Goal: Task Accomplishment & Management: Manage account settings

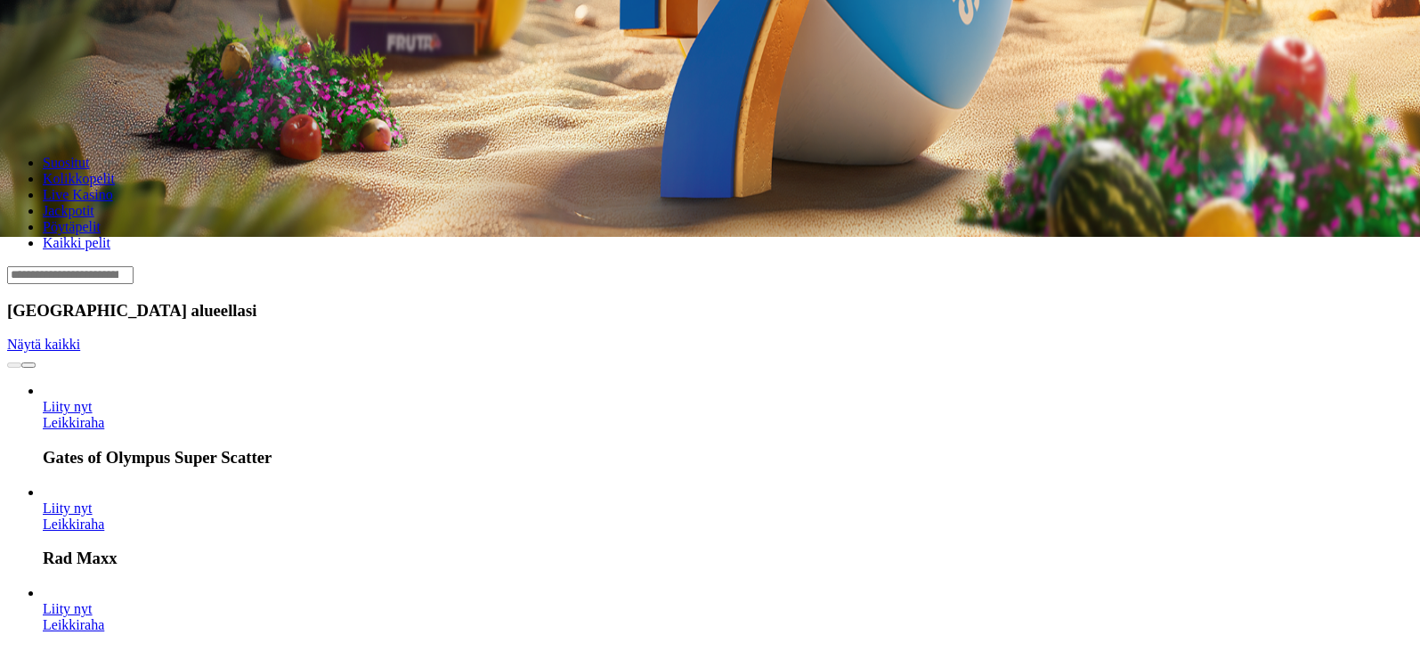
scroll to position [445, 0]
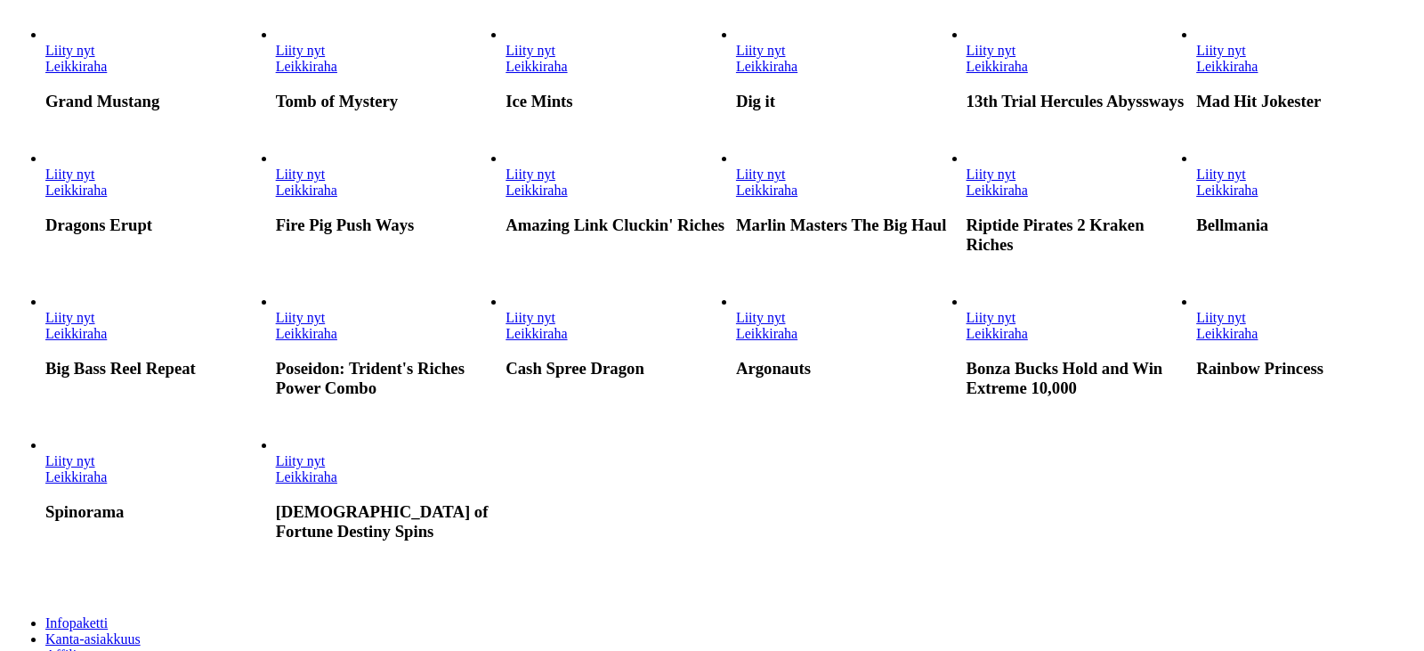
scroll to position [1157, 0]
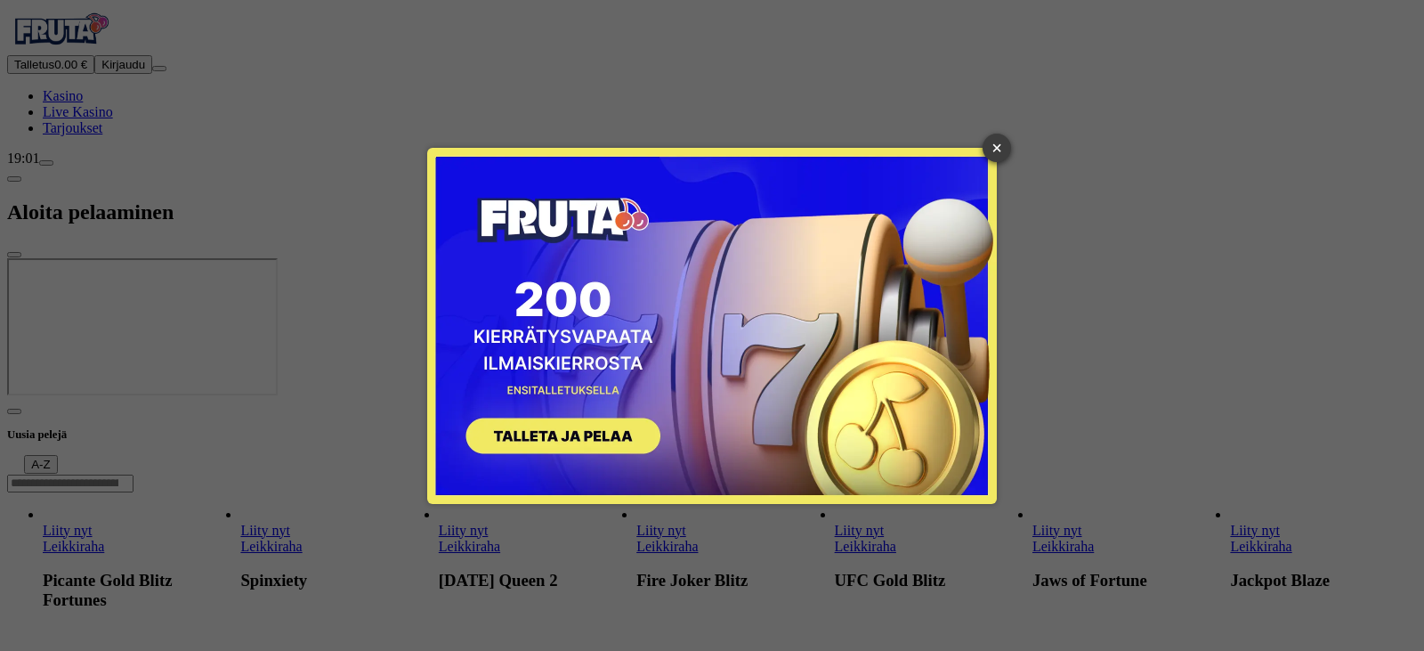
click at [995, 147] on link "×" at bounding box center [997, 148] width 28 height 28
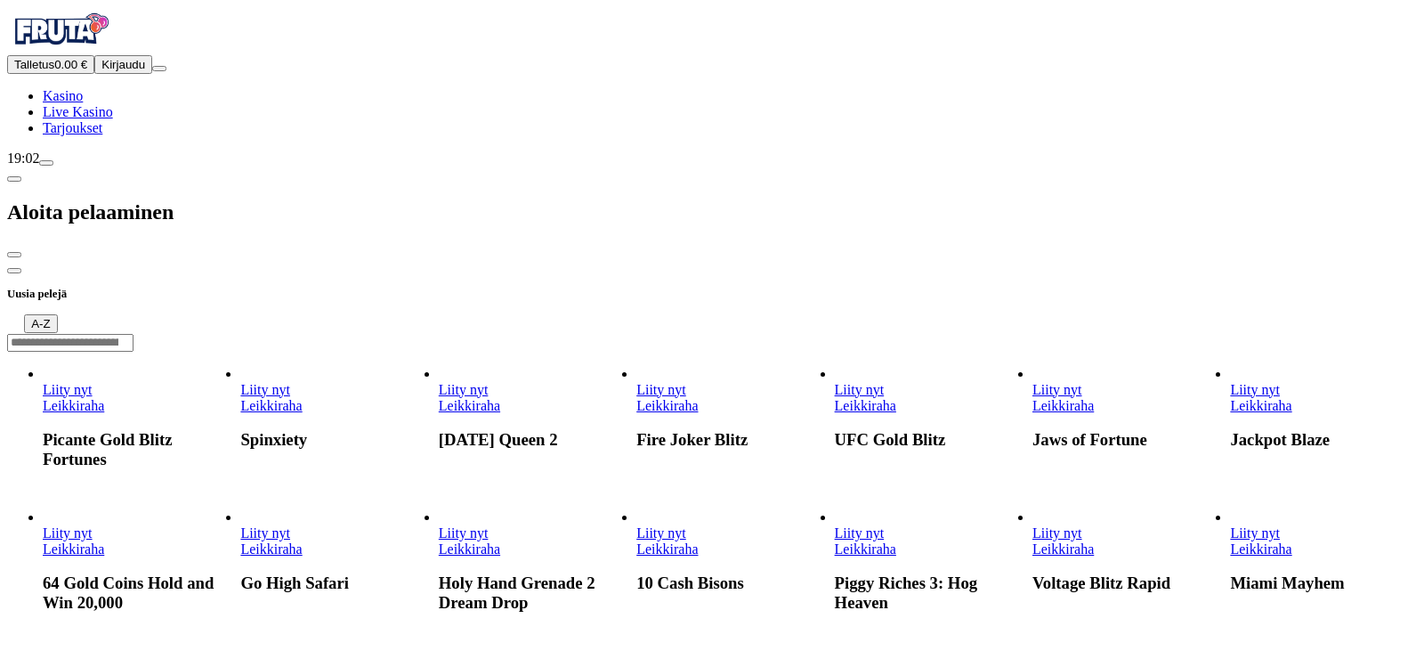
click at [618, 258] on div at bounding box center [712, 258] width 1410 height 0
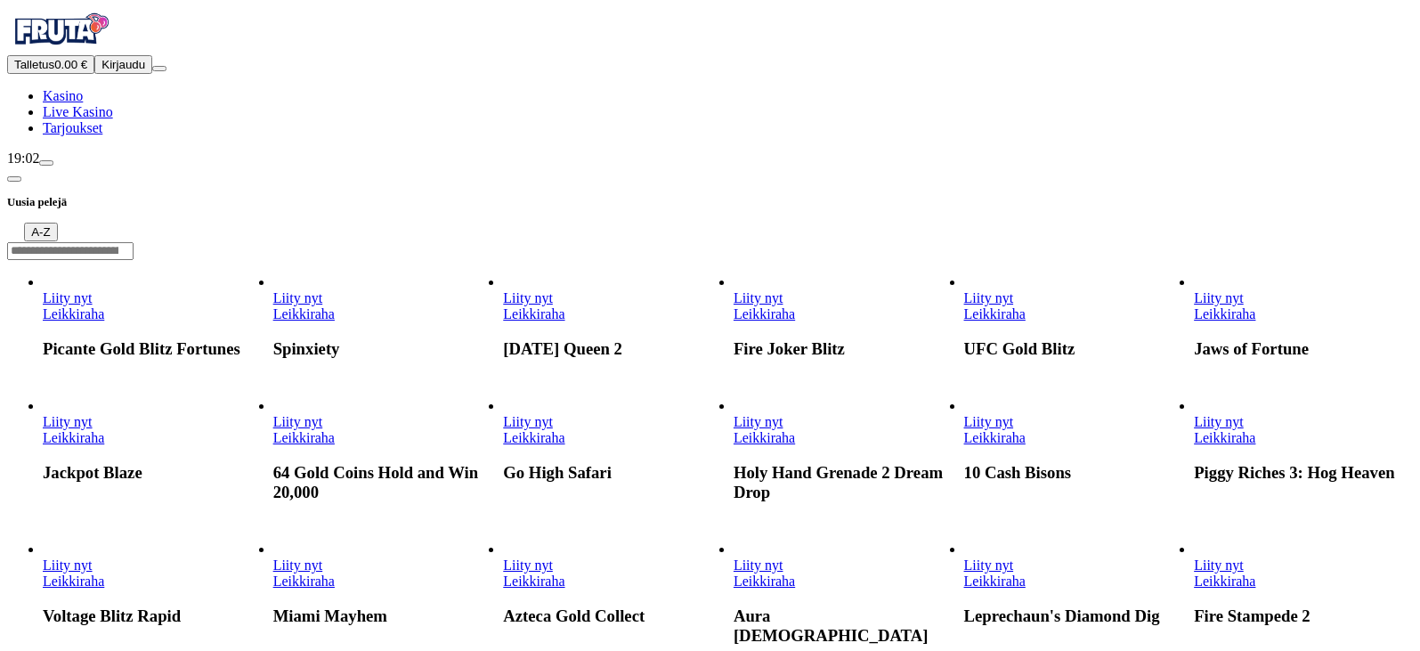
click at [54, 71] on span "Talletus" at bounding box center [34, 64] width 40 height 13
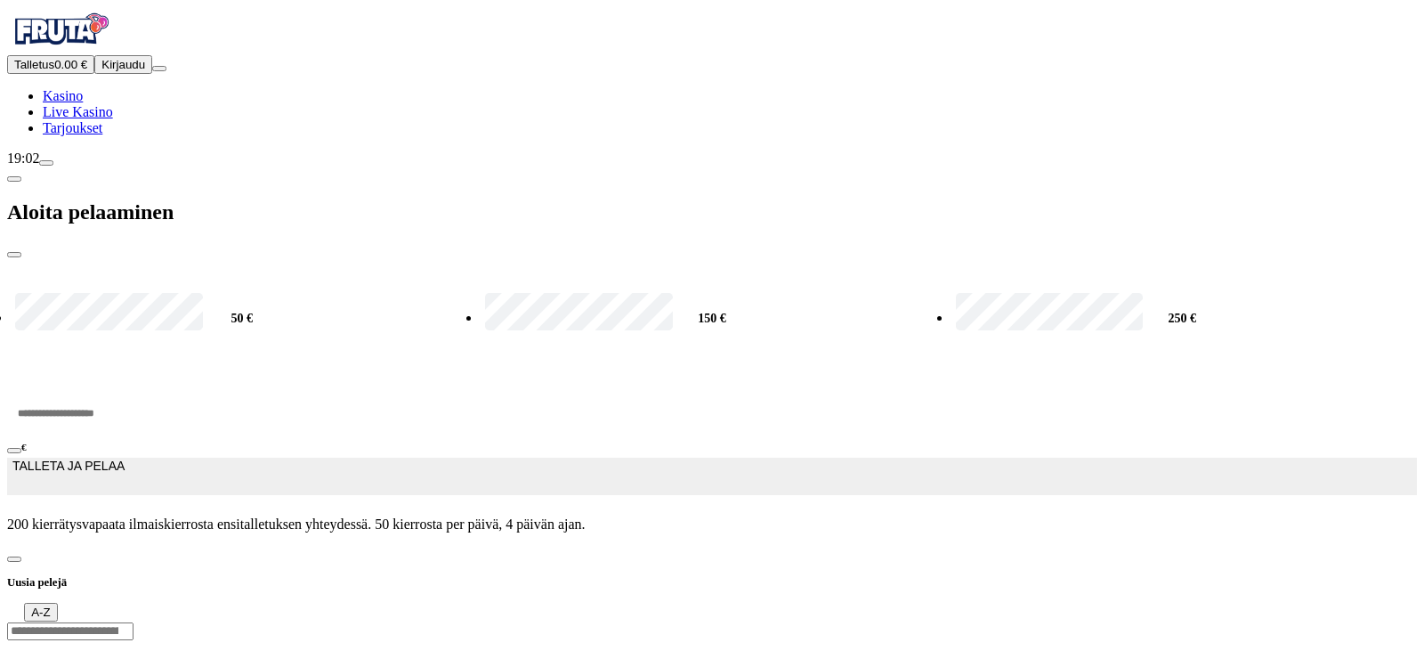
click at [127, 386] on input "***" at bounding box center [67, 412] width 120 height 53
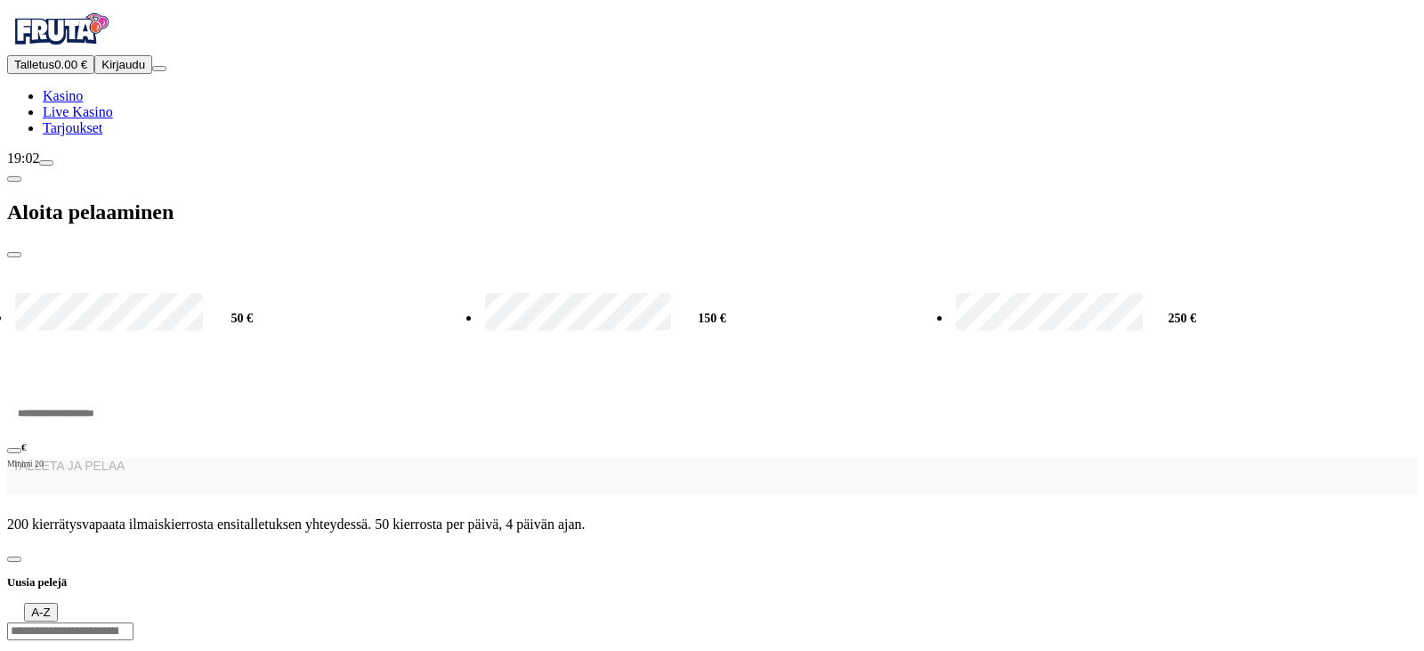
type input "*"
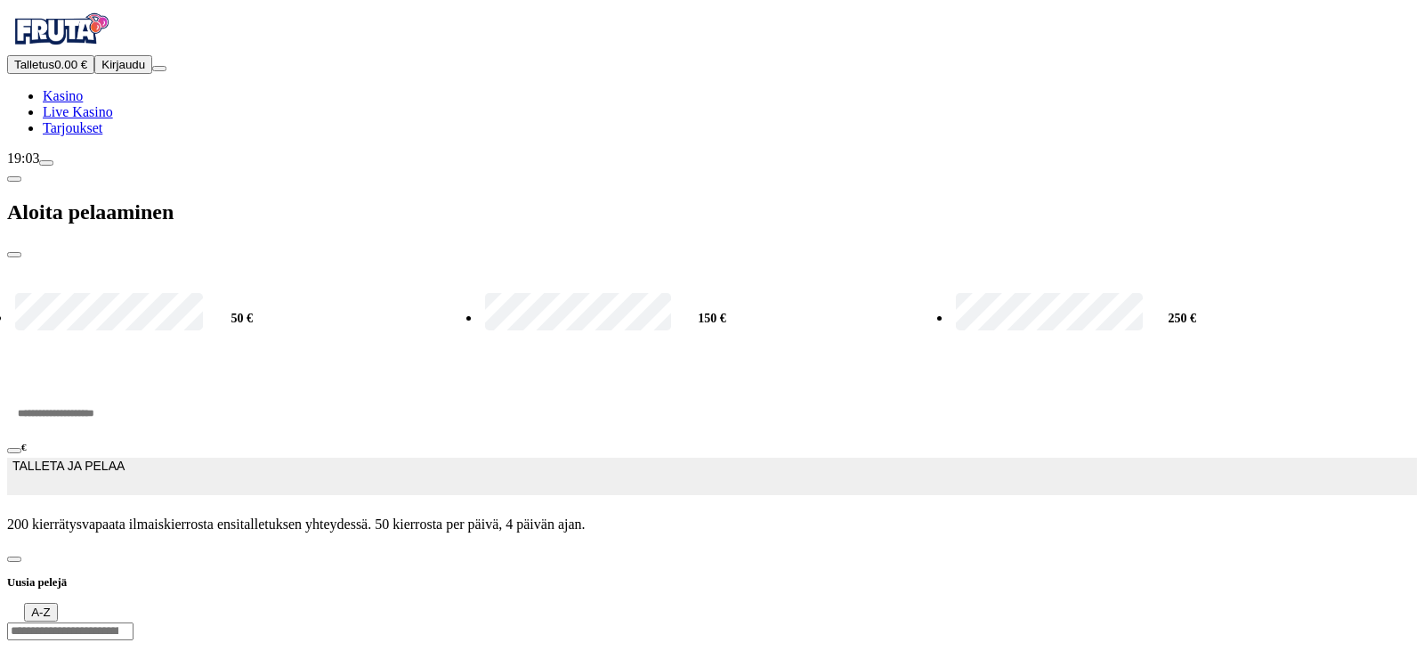
type input "**"
click at [125, 458] on span "TALLETA JA PELAA" at bounding box center [68, 476] width 112 height 36
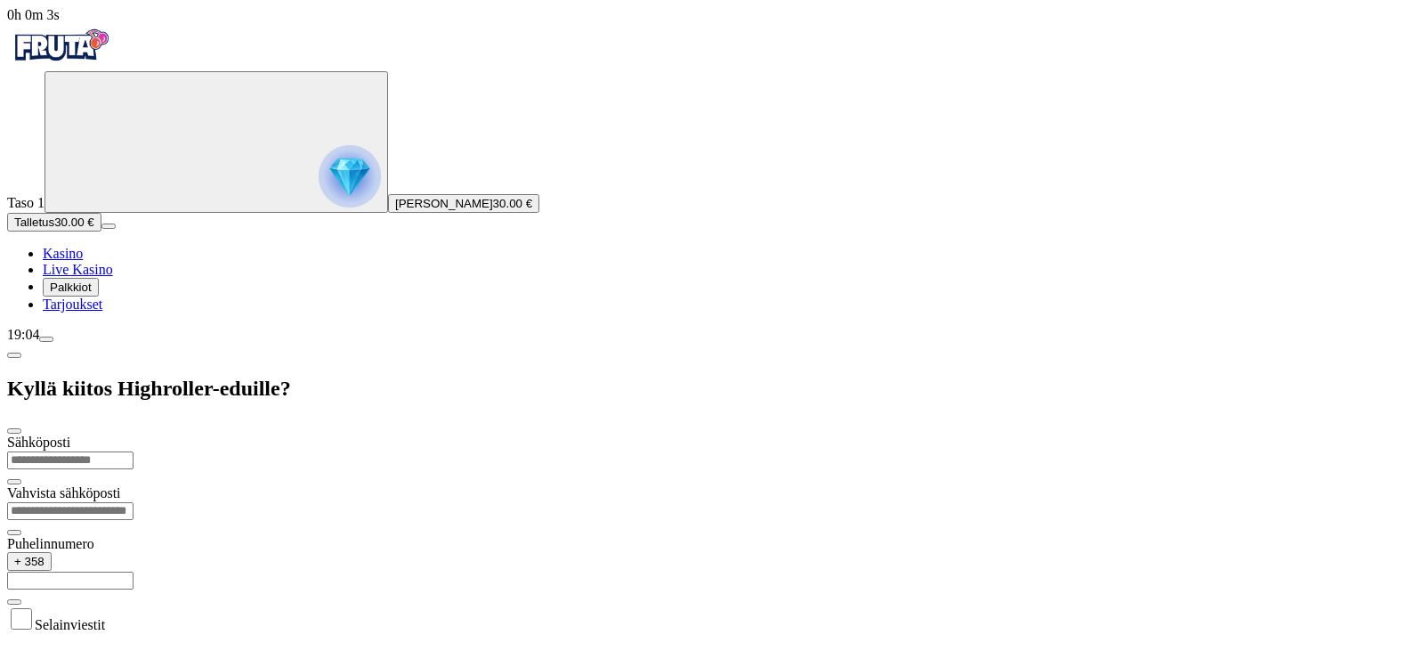
click at [134, 451] on input "email" at bounding box center [70, 460] width 126 height 18
type input "**********"
click at [134, 502] on input "email" at bounding box center [70, 511] width 126 height 18
type input "**********"
click at [134, 572] on input "text" at bounding box center [70, 581] width 126 height 18
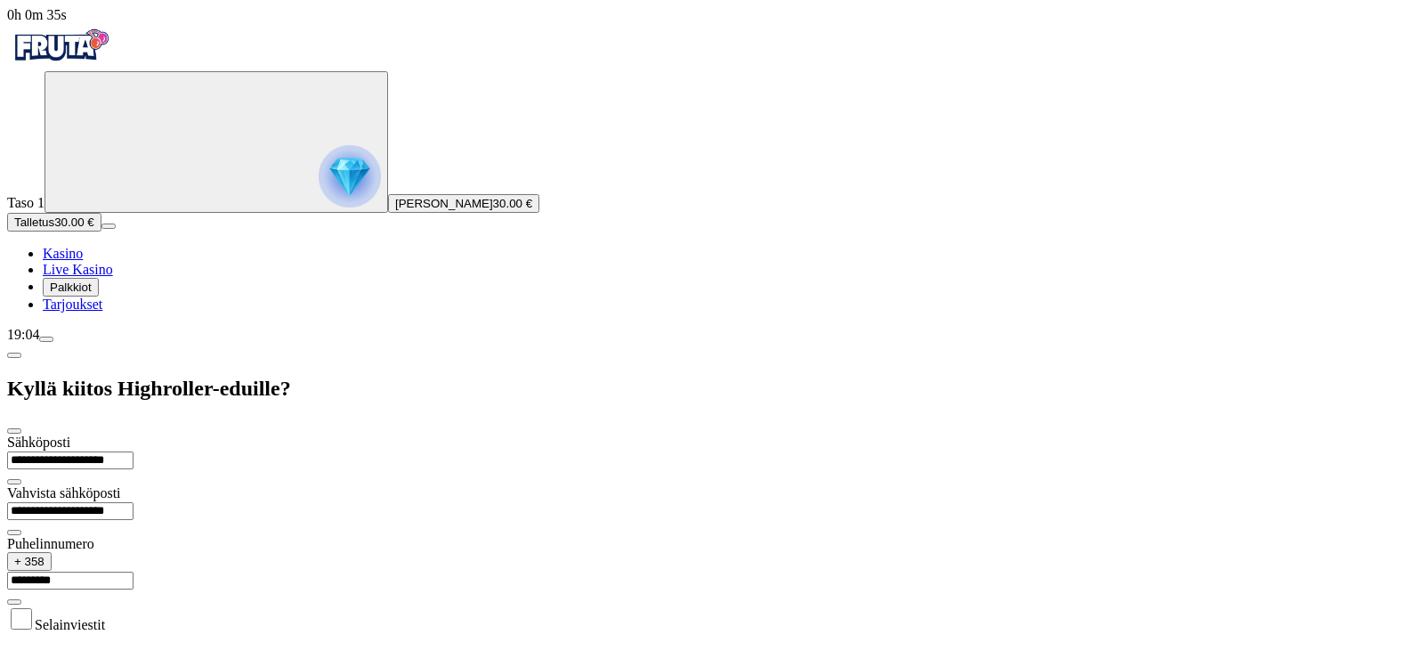
type input "*********"
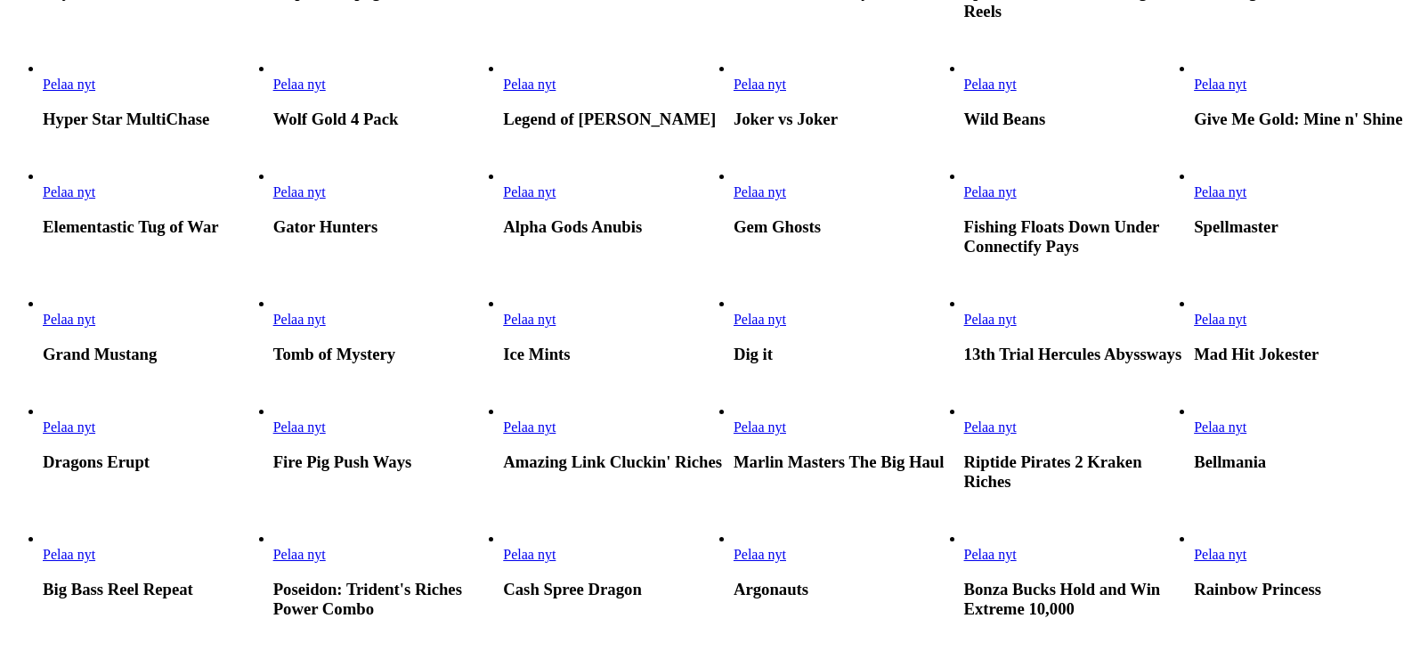
scroll to position [890, 0]
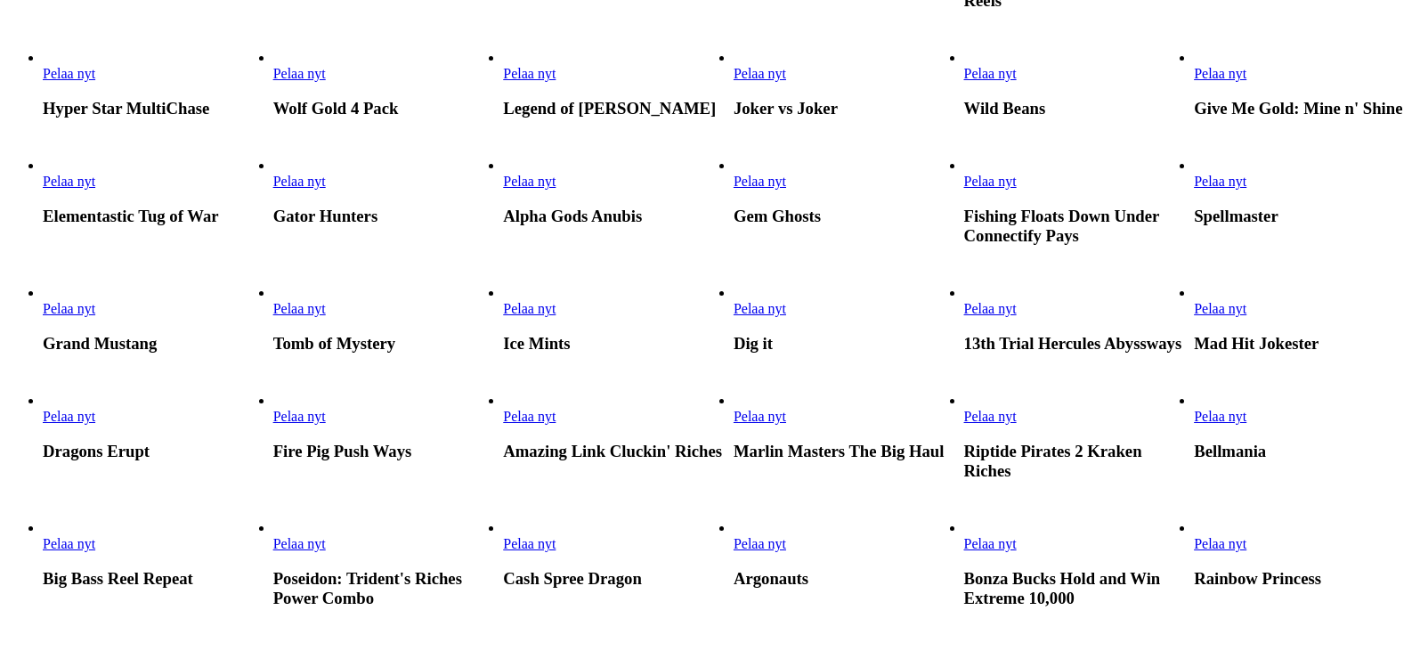
click at [95, 316] on span "Pelaa nyt" at bounding box center [69, 308] width 53 height 15
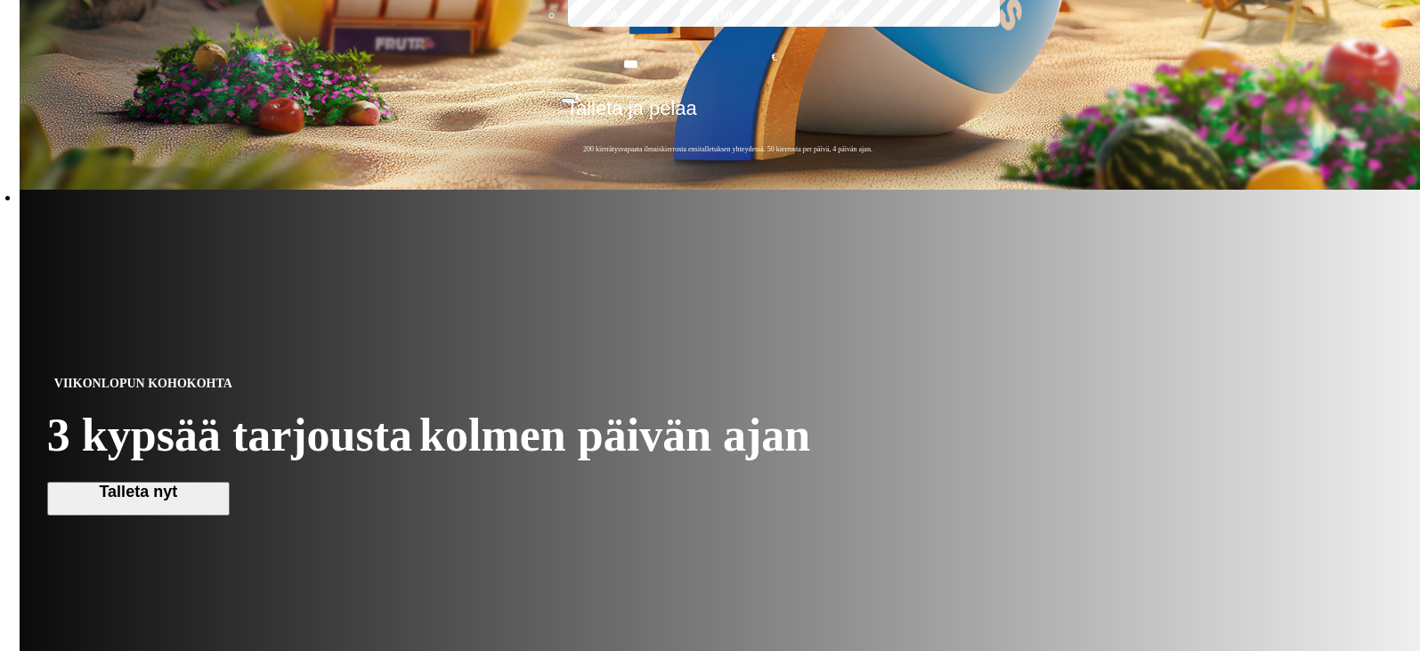
scroll to position [801, 0]
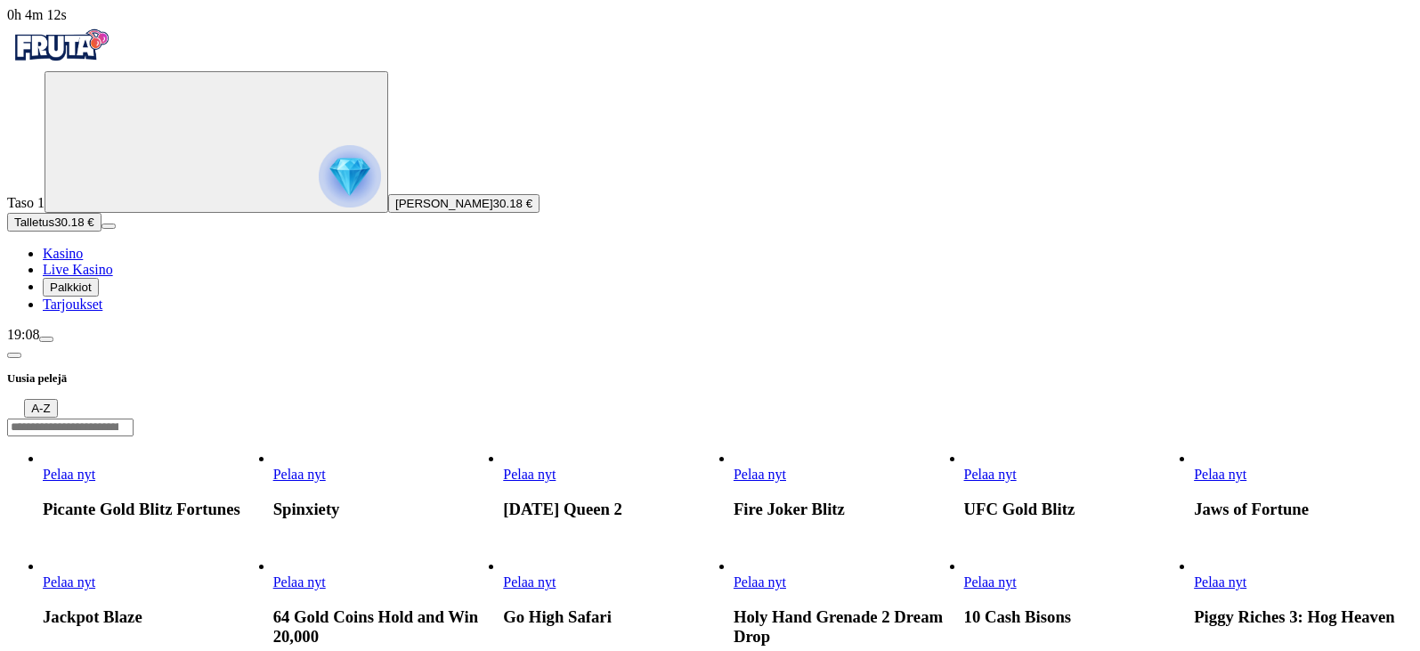
scroll to position [89, 0]
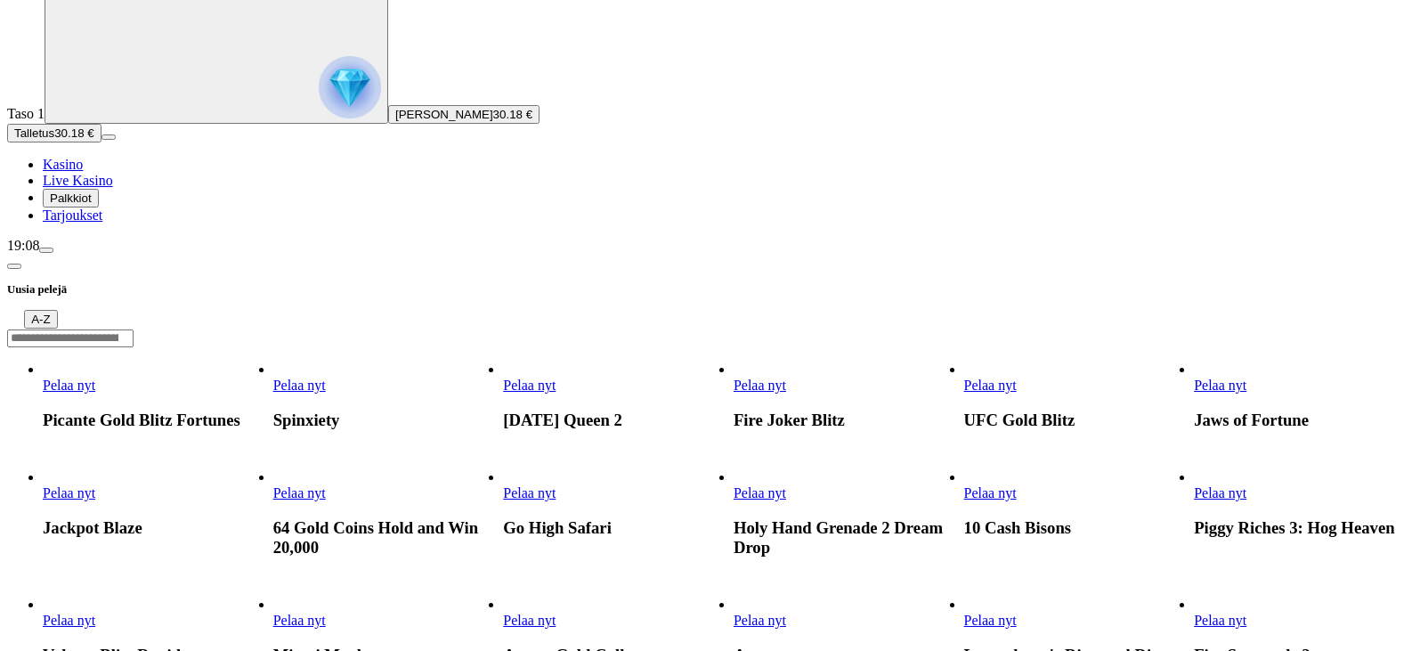
click at [734, 485] on span "Pelaa nyt" at bounding box center [760, 492] width 53 height 15
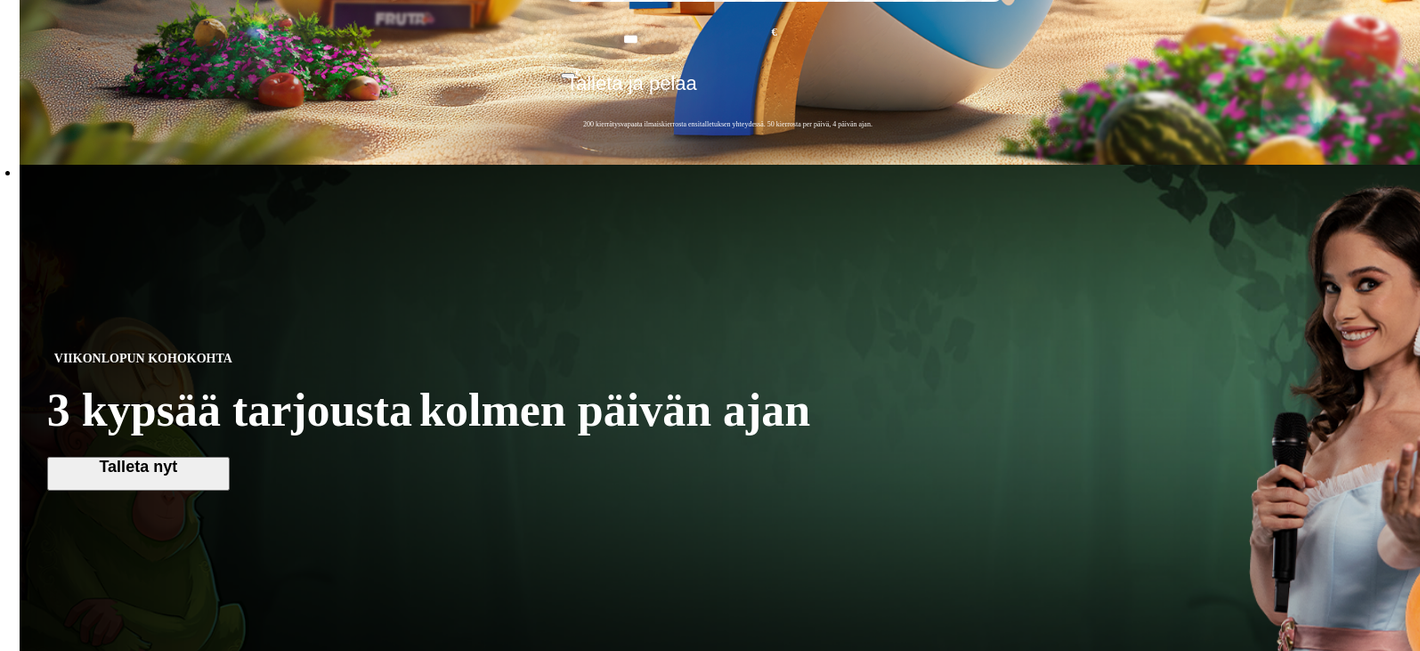
scroll to position [712, 0]
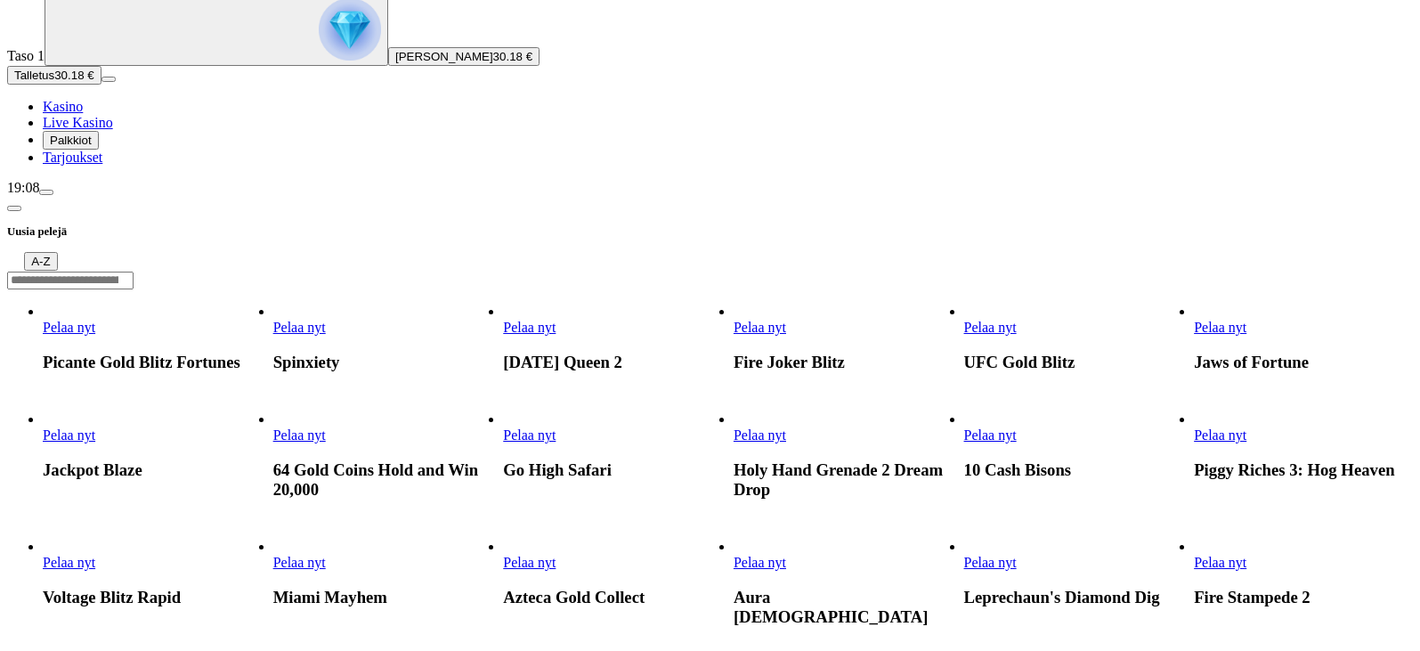
scroll to position [178, 0]
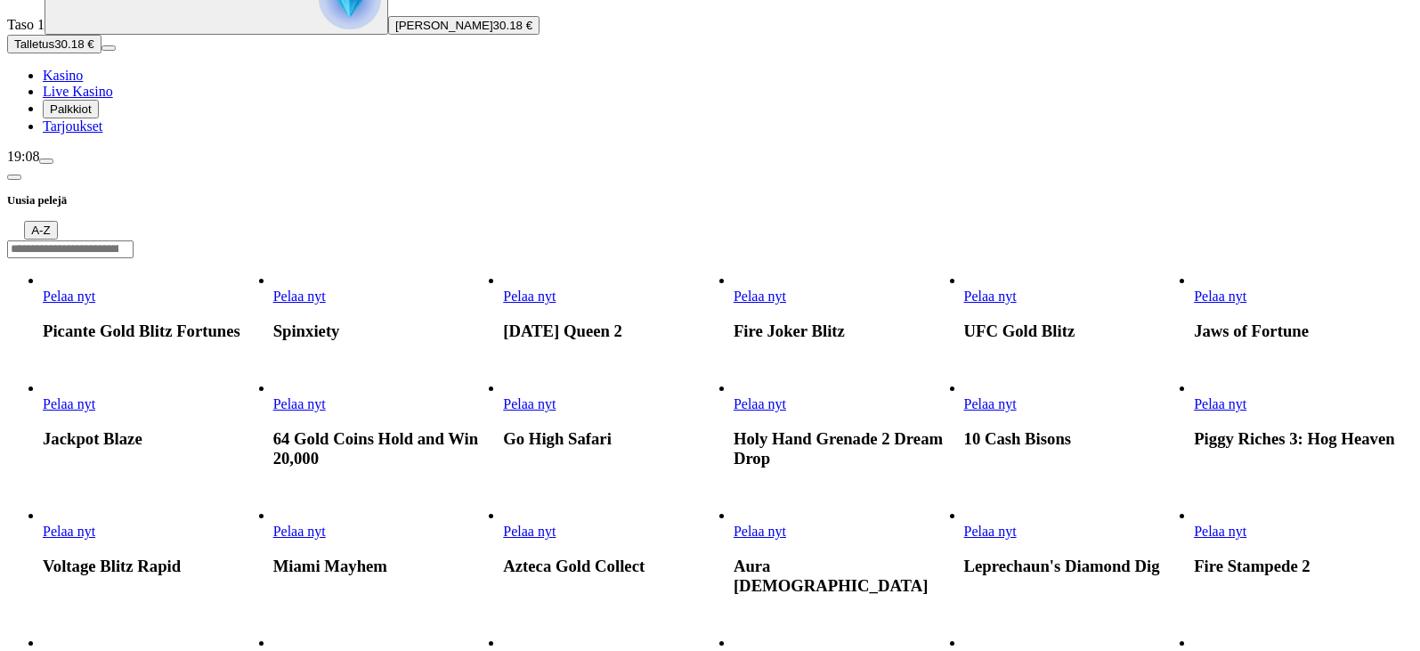
click at [326, 650] on span "Pelaa nyt" at bounding box center [299, 658] width 53 height 15
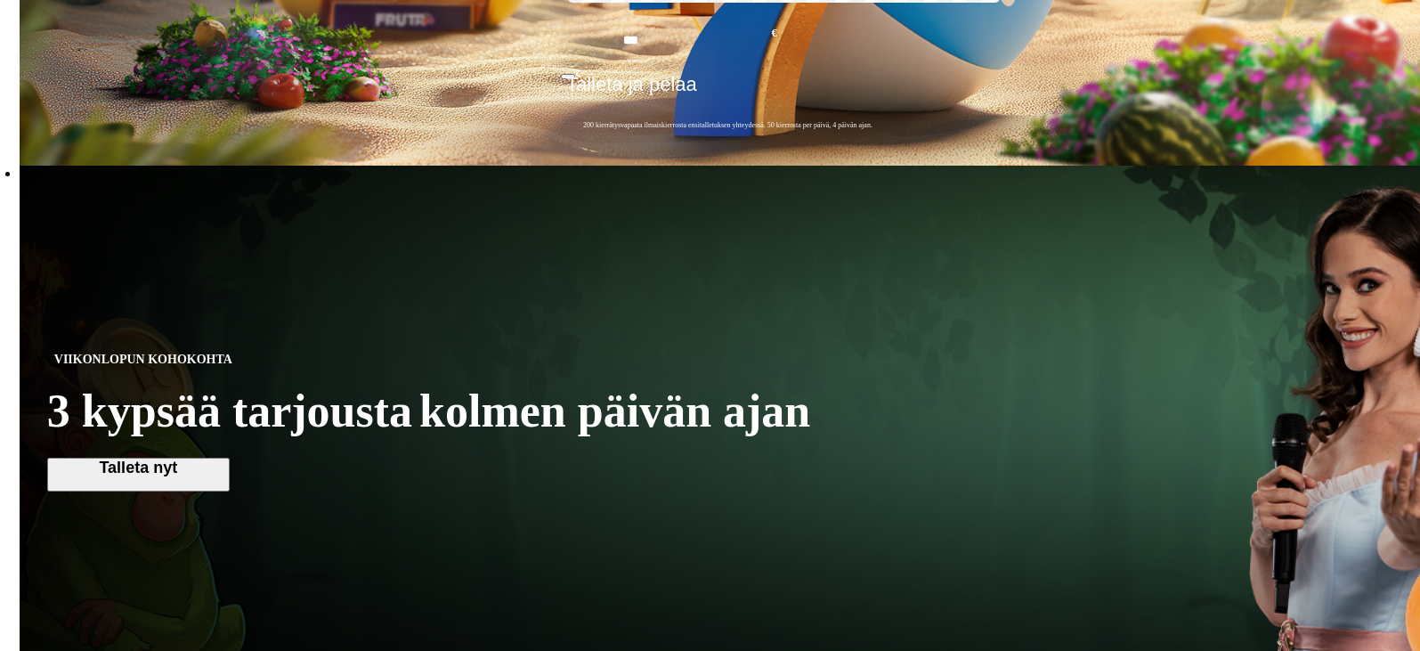
scroll to position [712, 0]
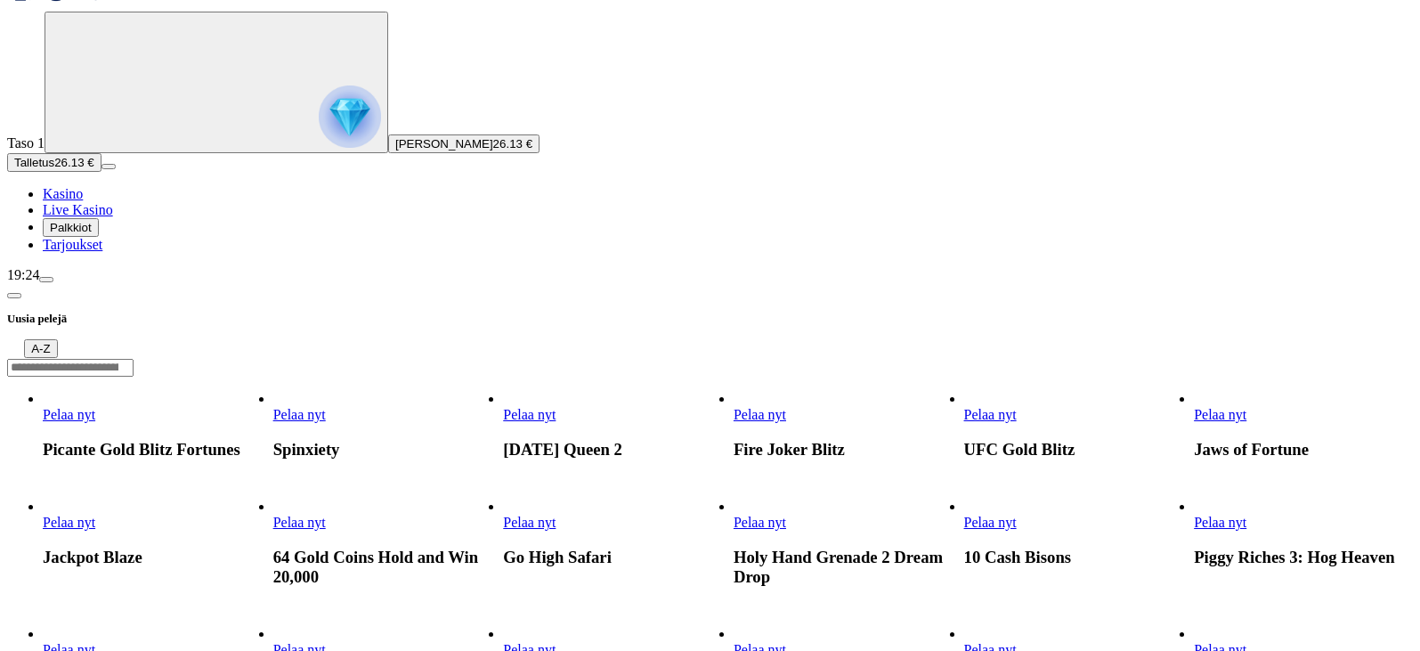
scroll to position [89, 0]
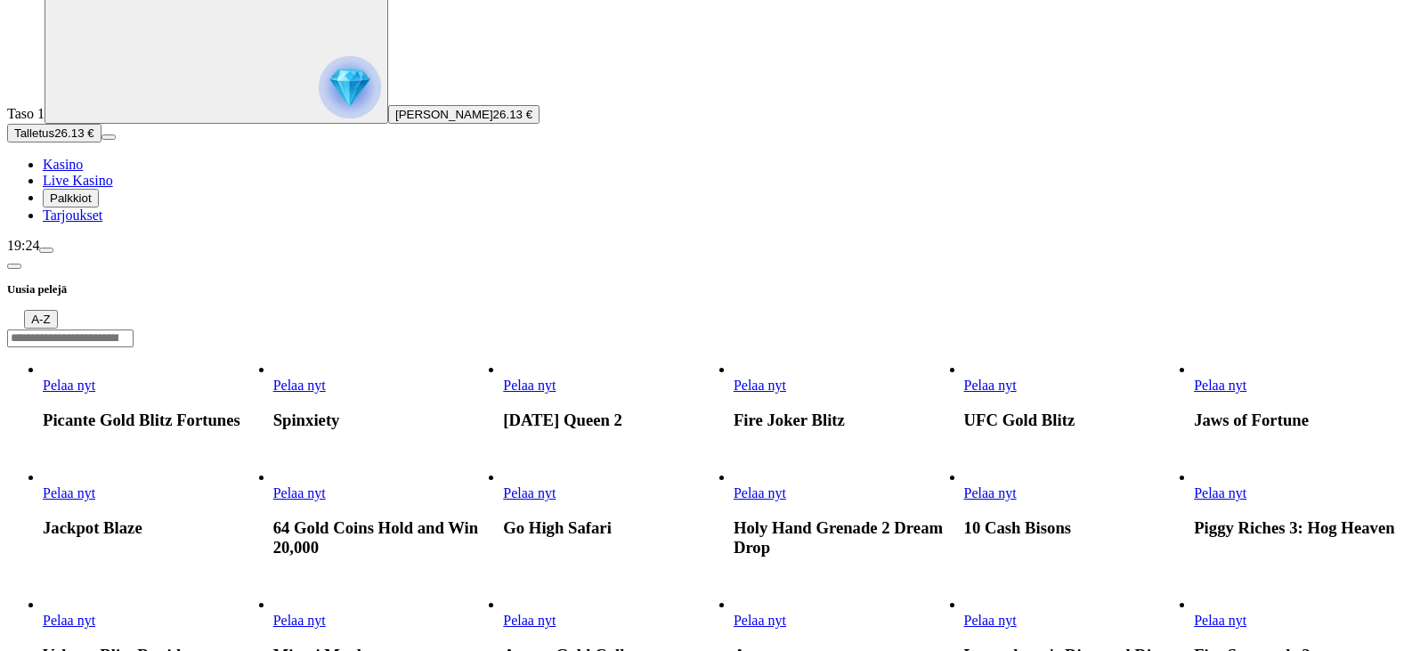
click at [547, 485] on span "Pelaa nyt" at bounding box center [529, 492] width 53 height 15
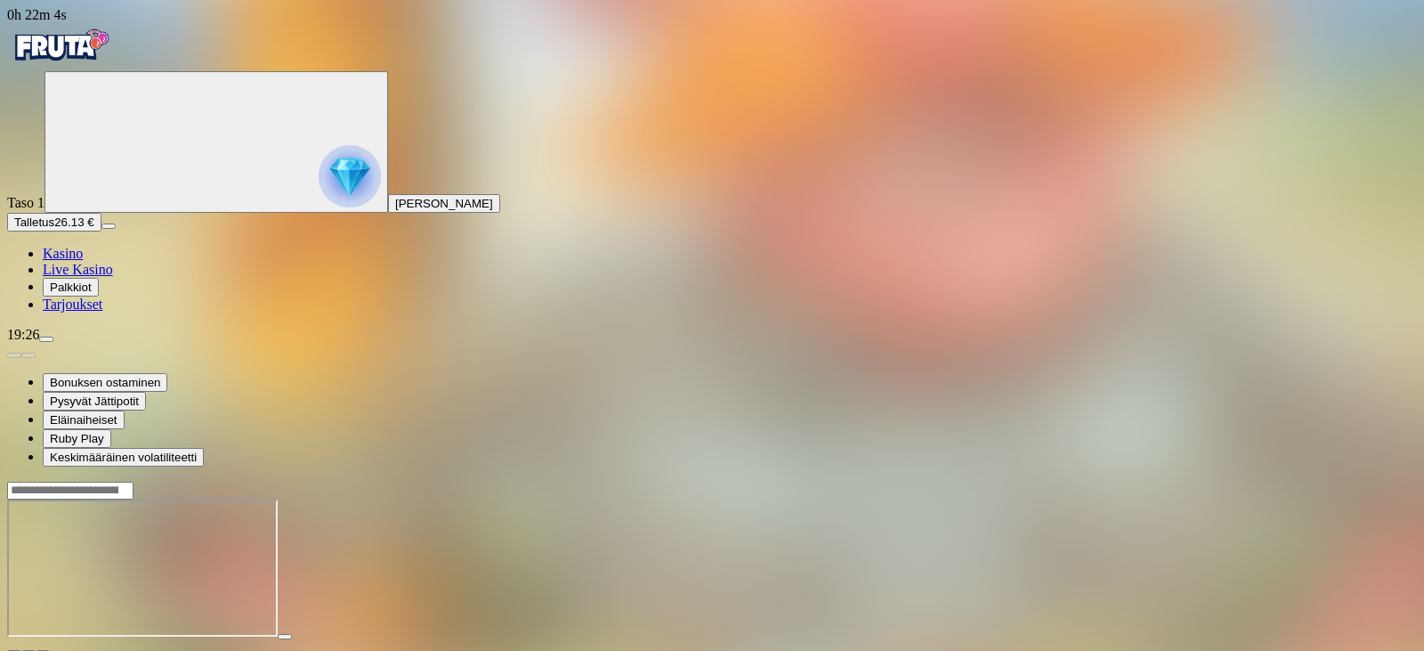
click at [14, 650] on span "close icon" at bounding box center [14, 653] width 0 height 0
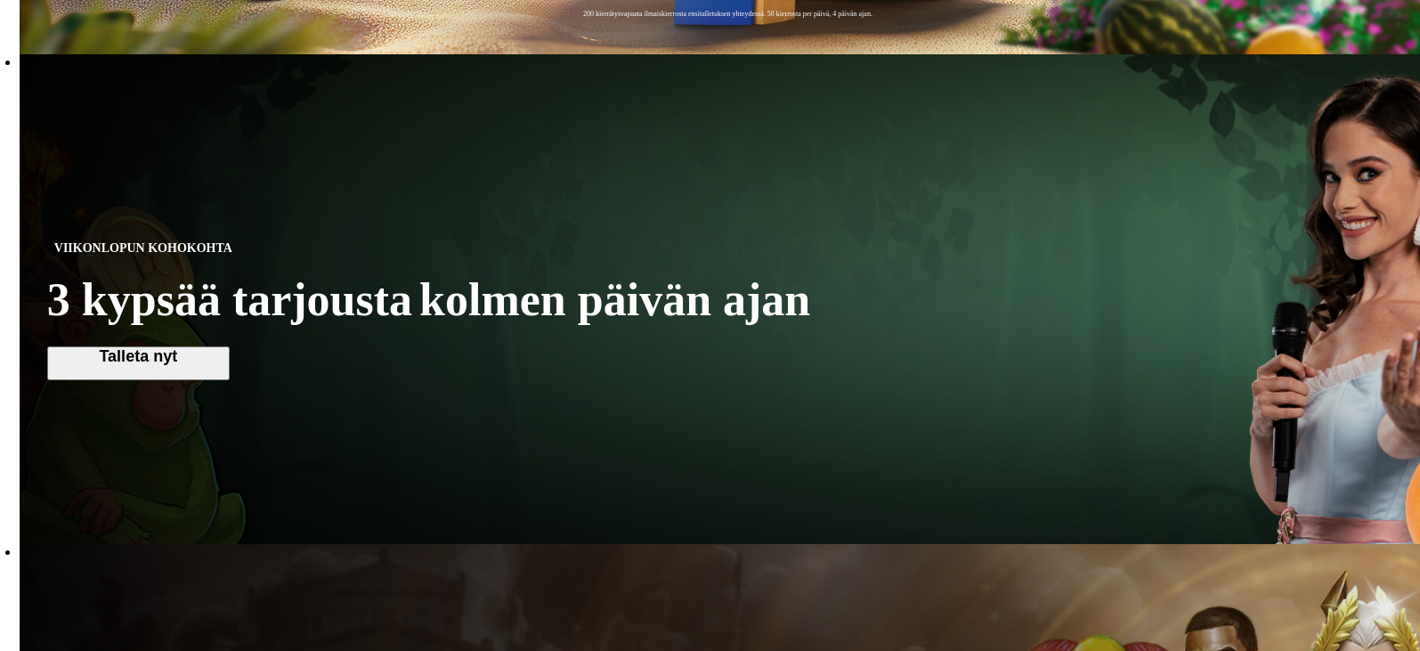
scroll to position [801, 0]
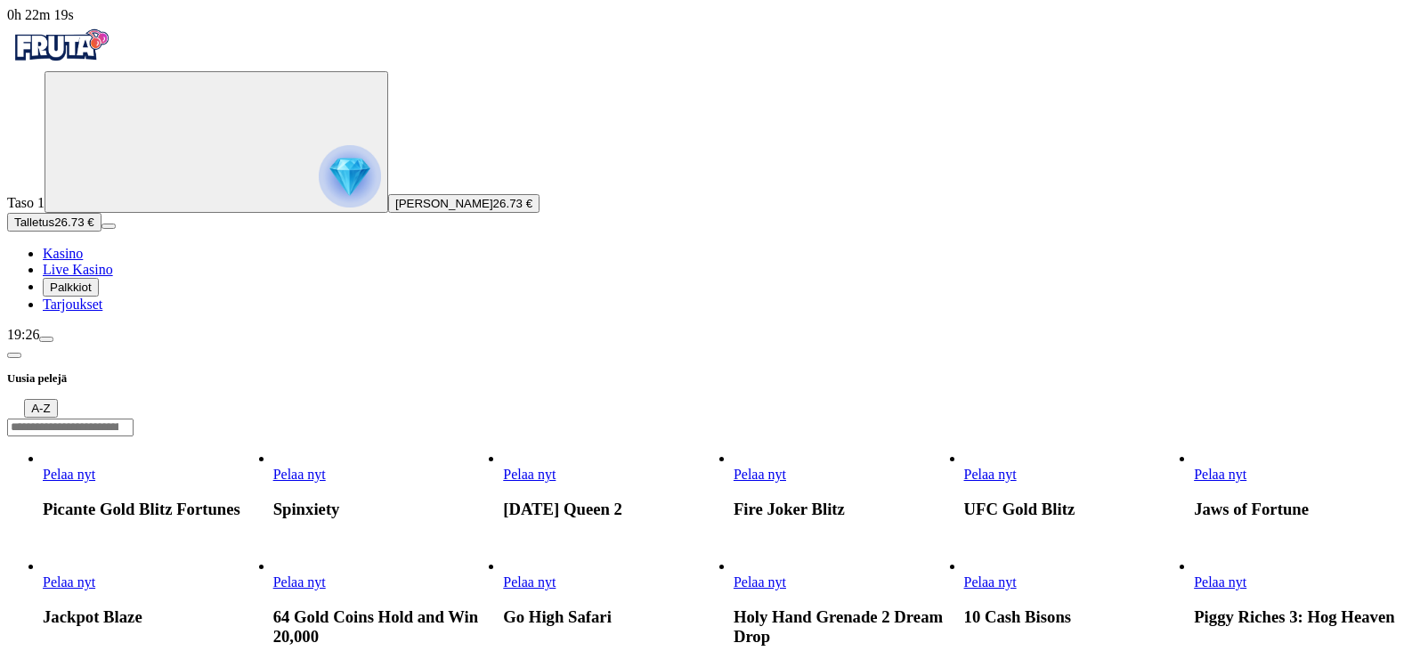
click at [326, 574] on span "Pelaa nyt" at bounding box center [299, 581] width 53 height 15
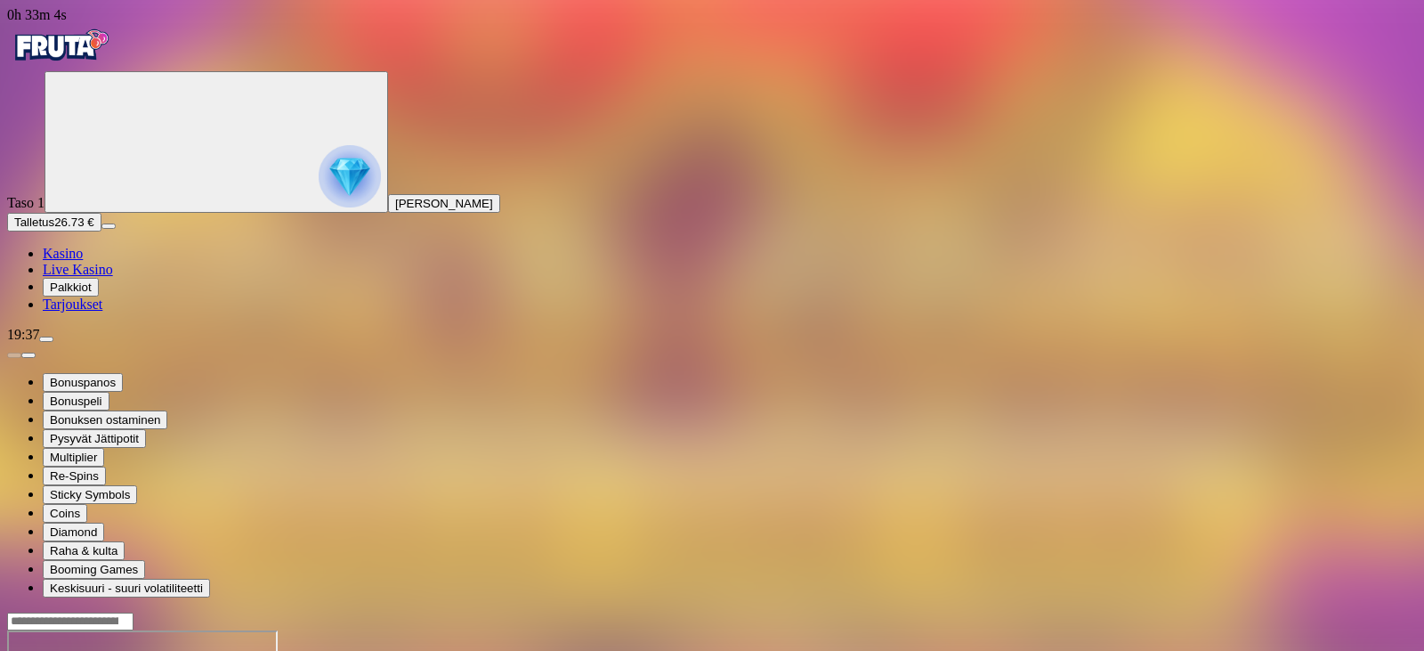
click at [54, 229] on span "Talletus" at bounding box center [34, 221] width 40 height 13
type input "*"
type input "**"
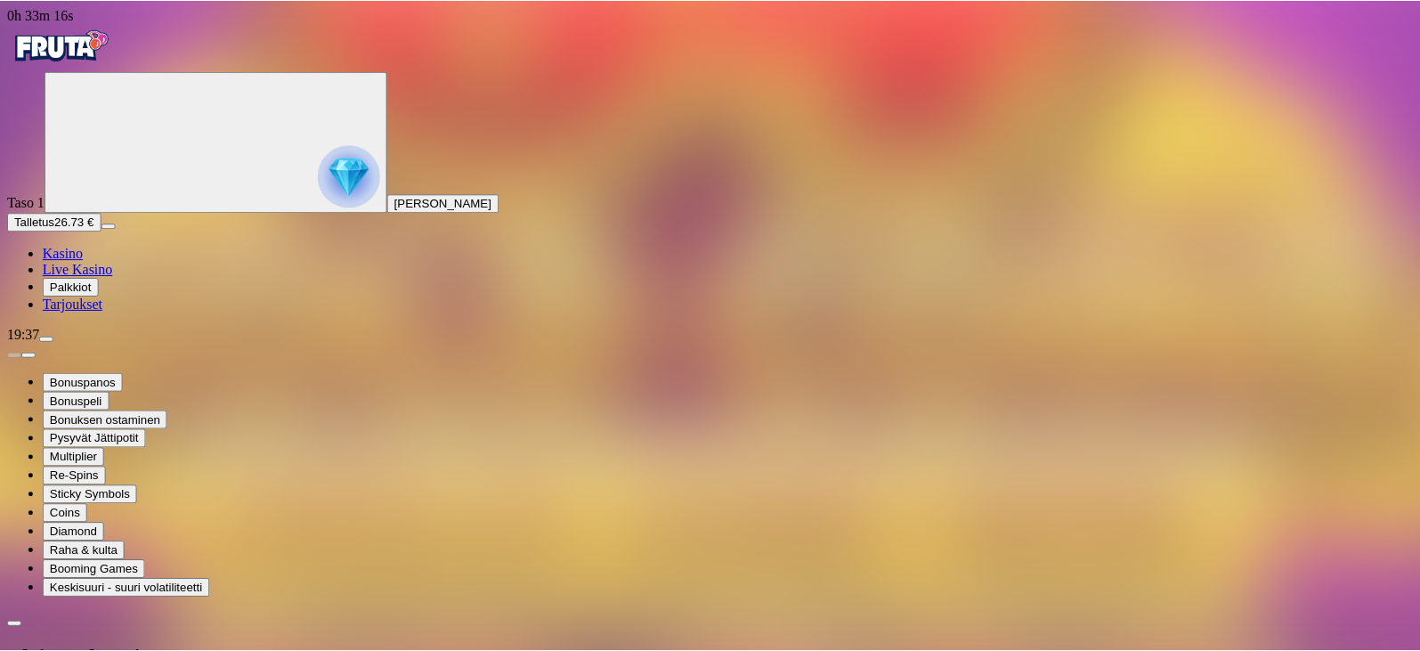
scroll to position [0, 0]
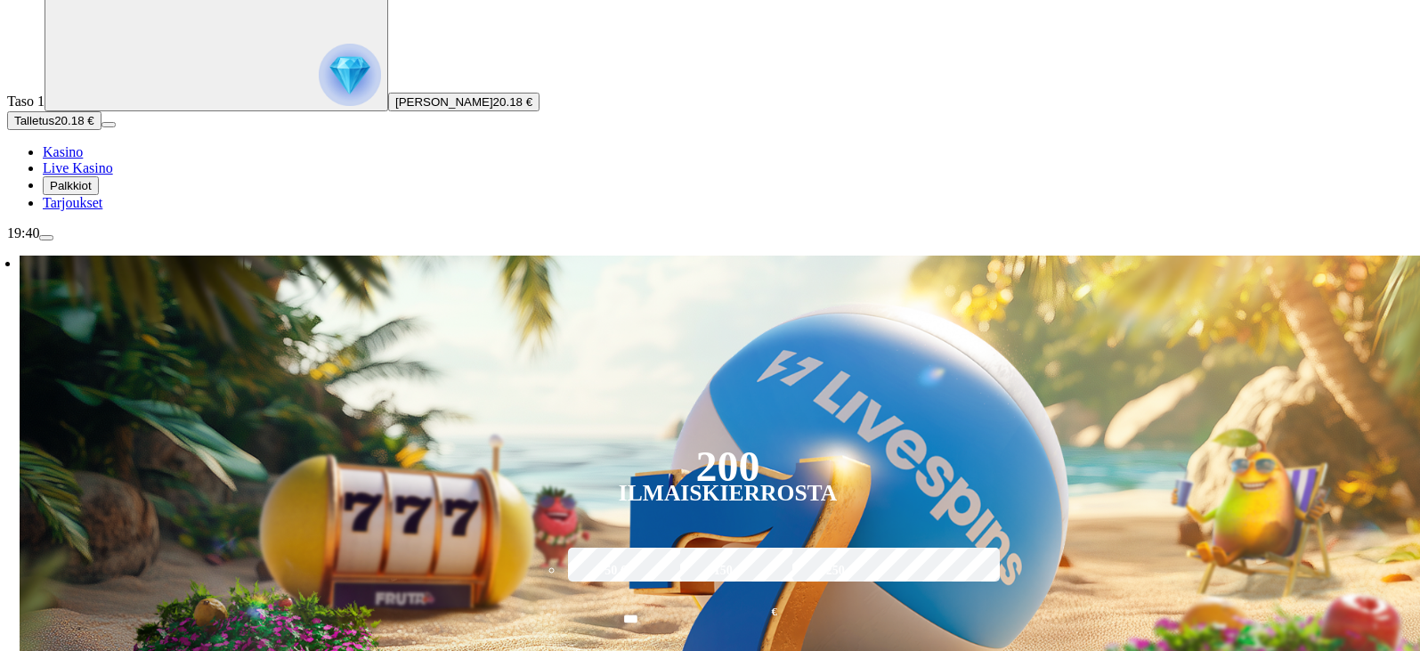
scroll to position [89, 0]
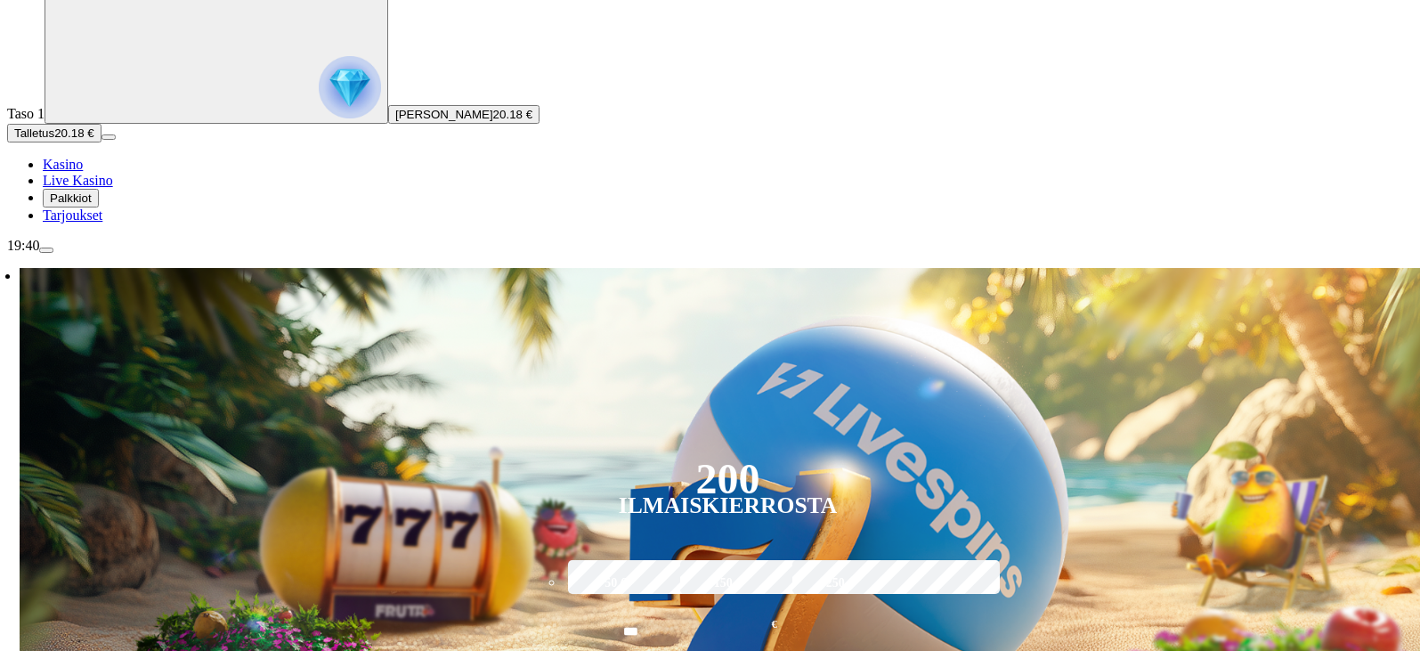
type input "****"
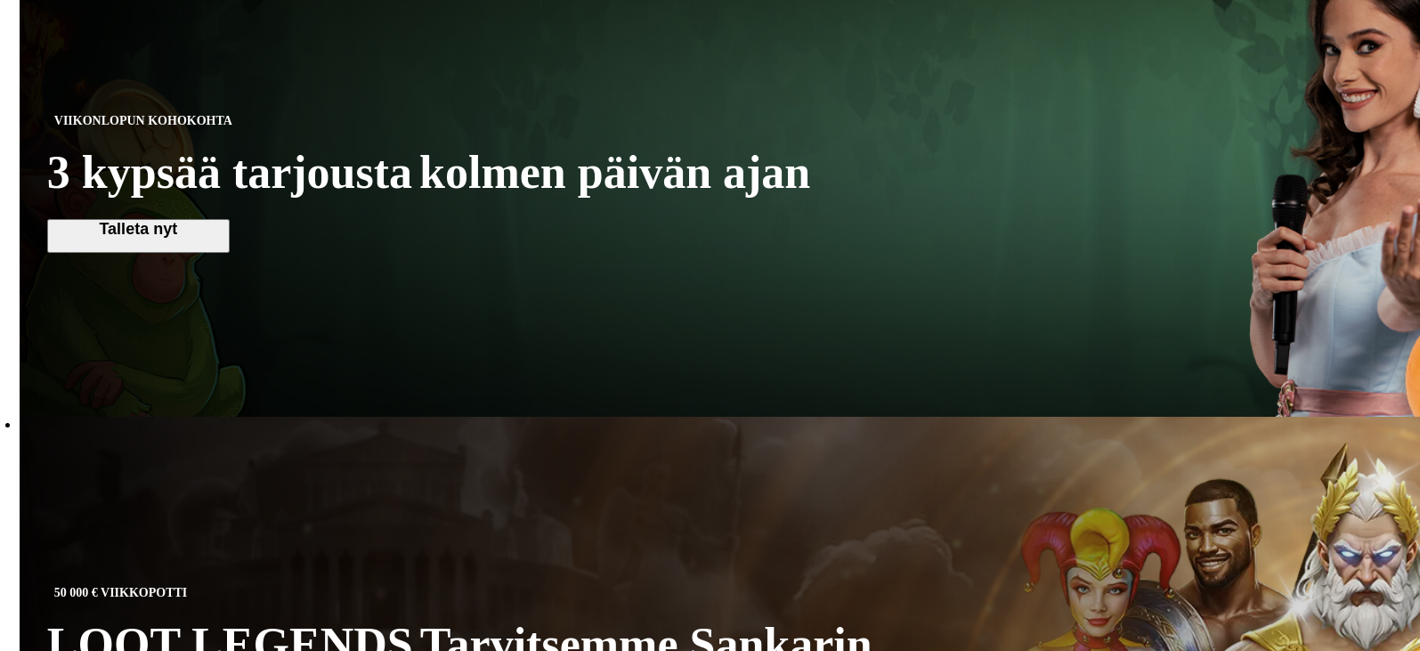
scroll to position [890, 0]
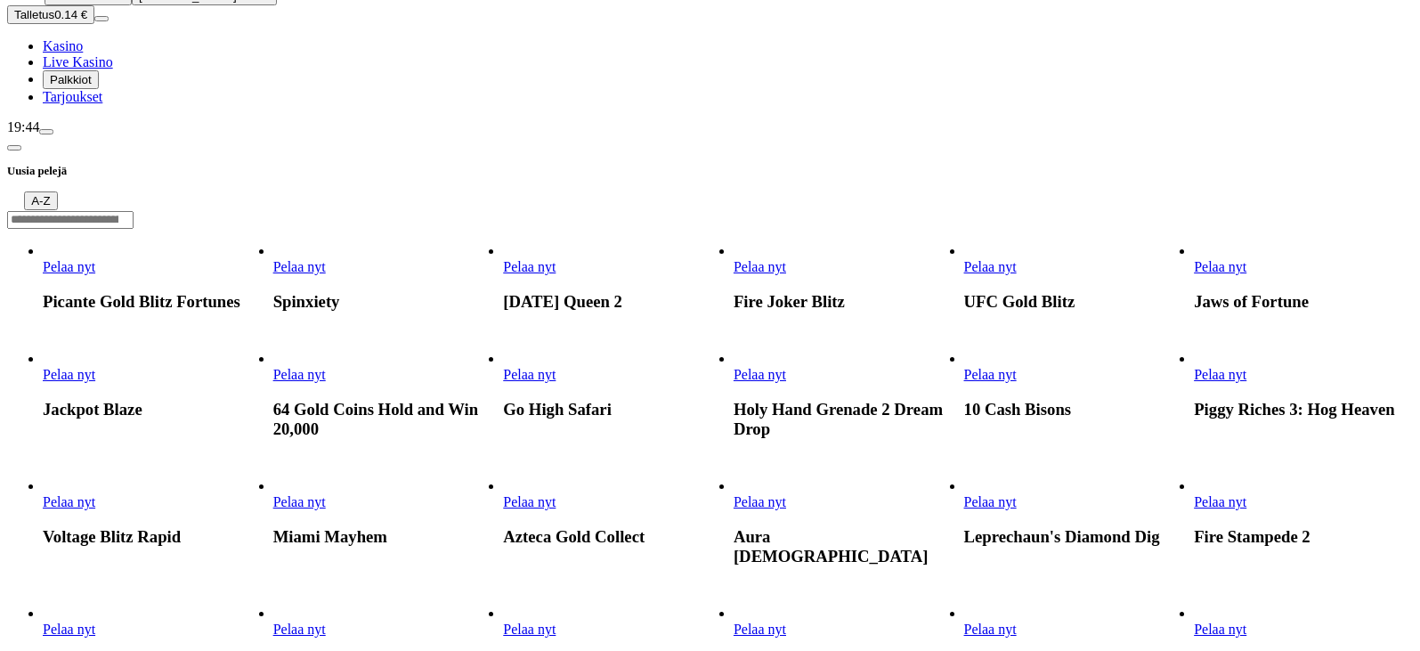
scroll to position [178, 0]
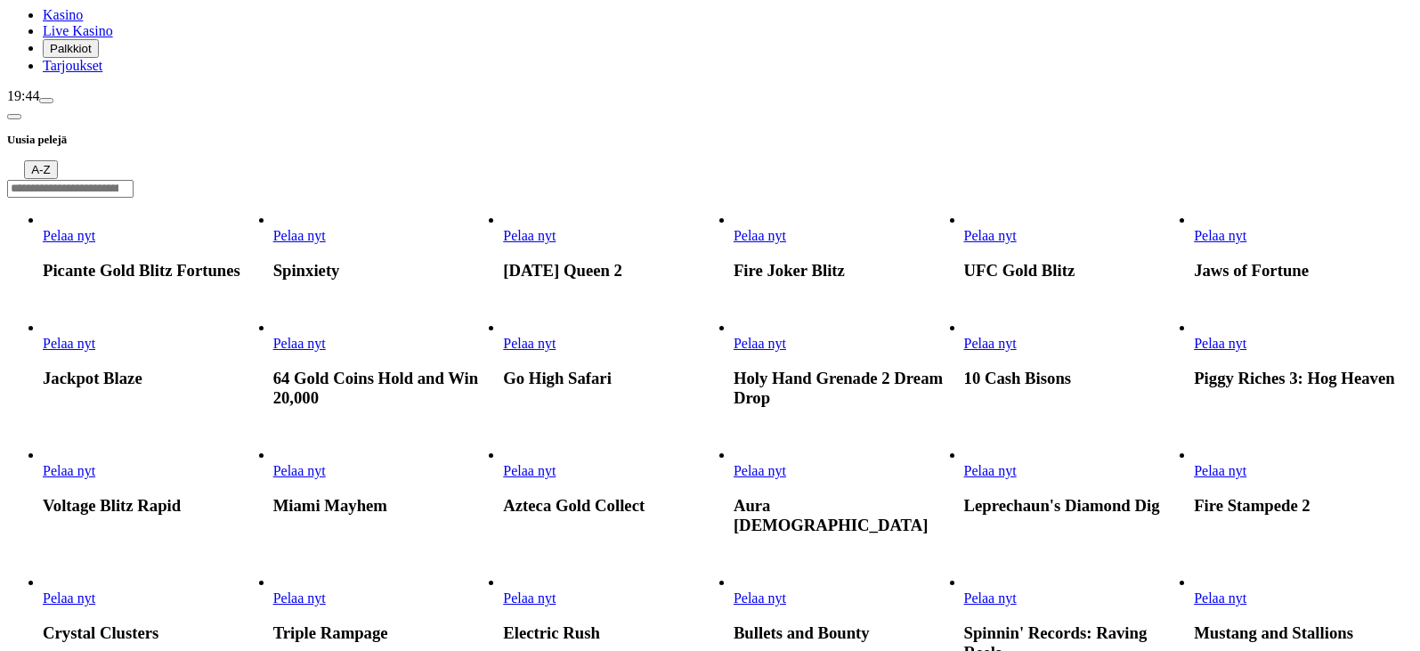
click at [326, 463] on span "Pelaa nyt" at bounding box center [299, 470] width 53 height 15
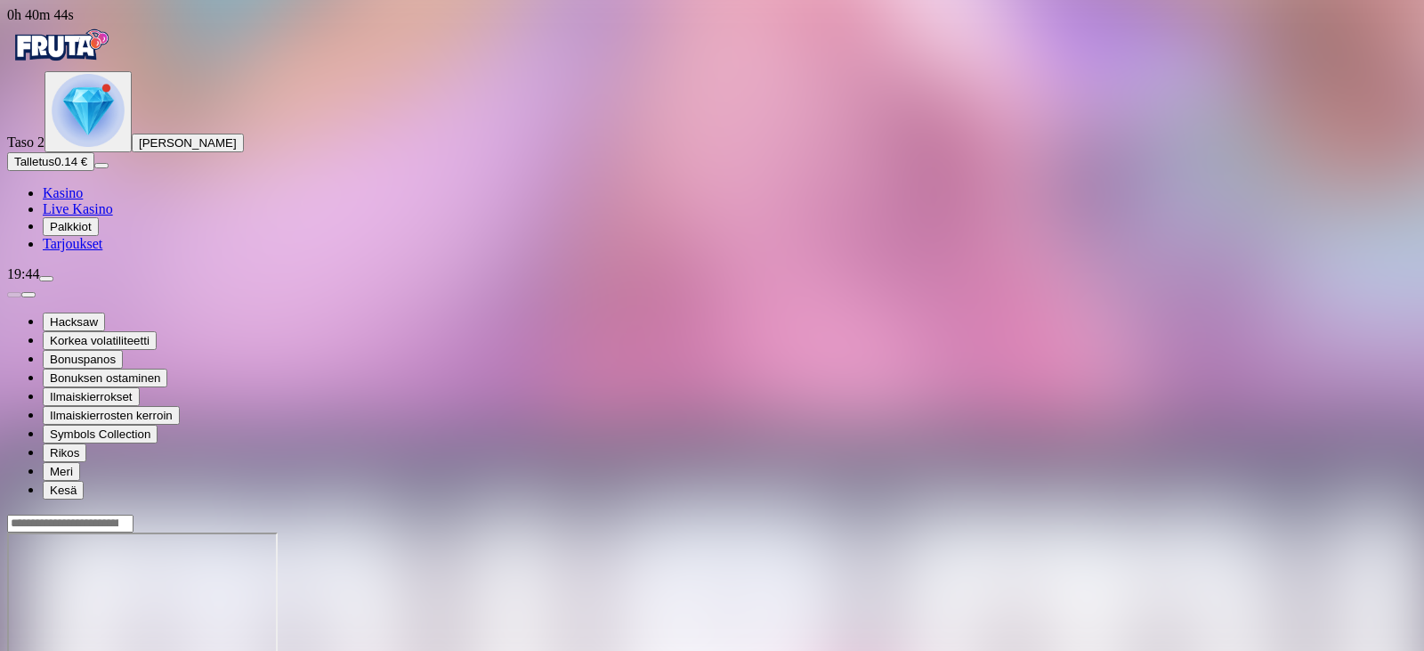
click at [54, 168] on span "Talletus" at bounding box center [34, 161] width 40 height 13
type input "*"
type input "**"
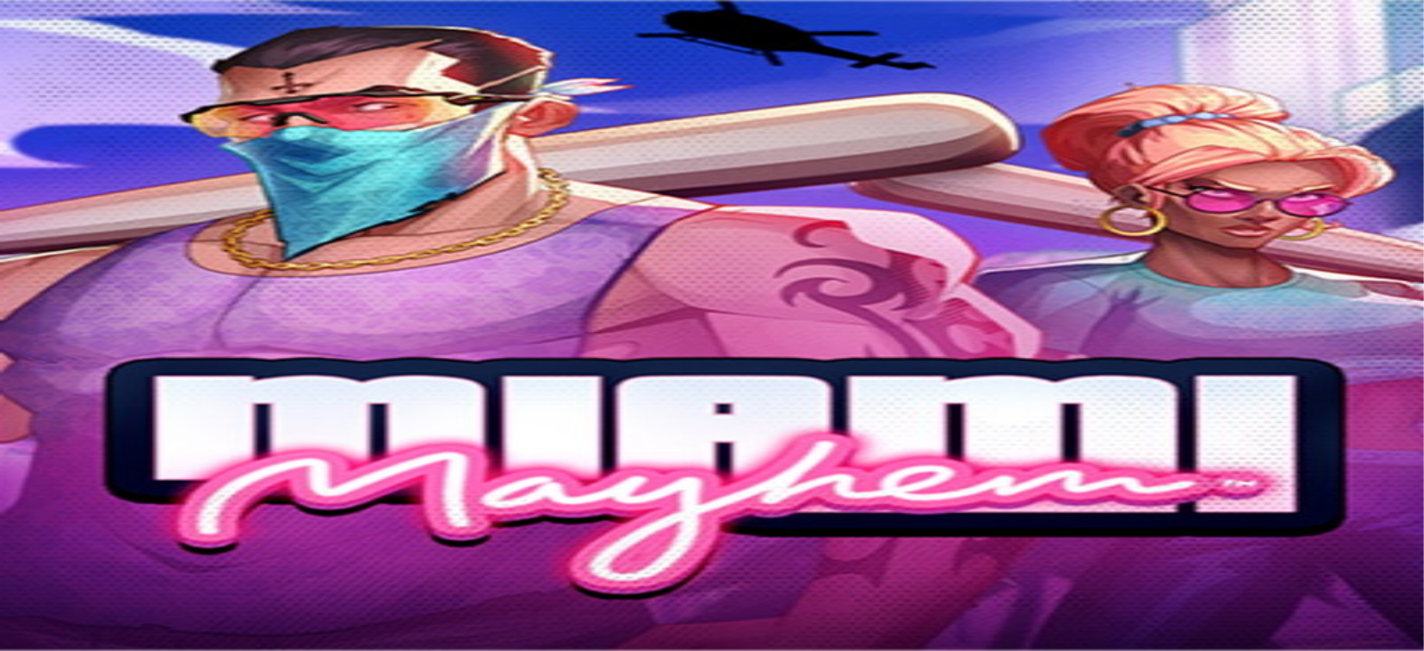
click at [900, 532] on div at bounding box center [712, 602] width 1410 height 141
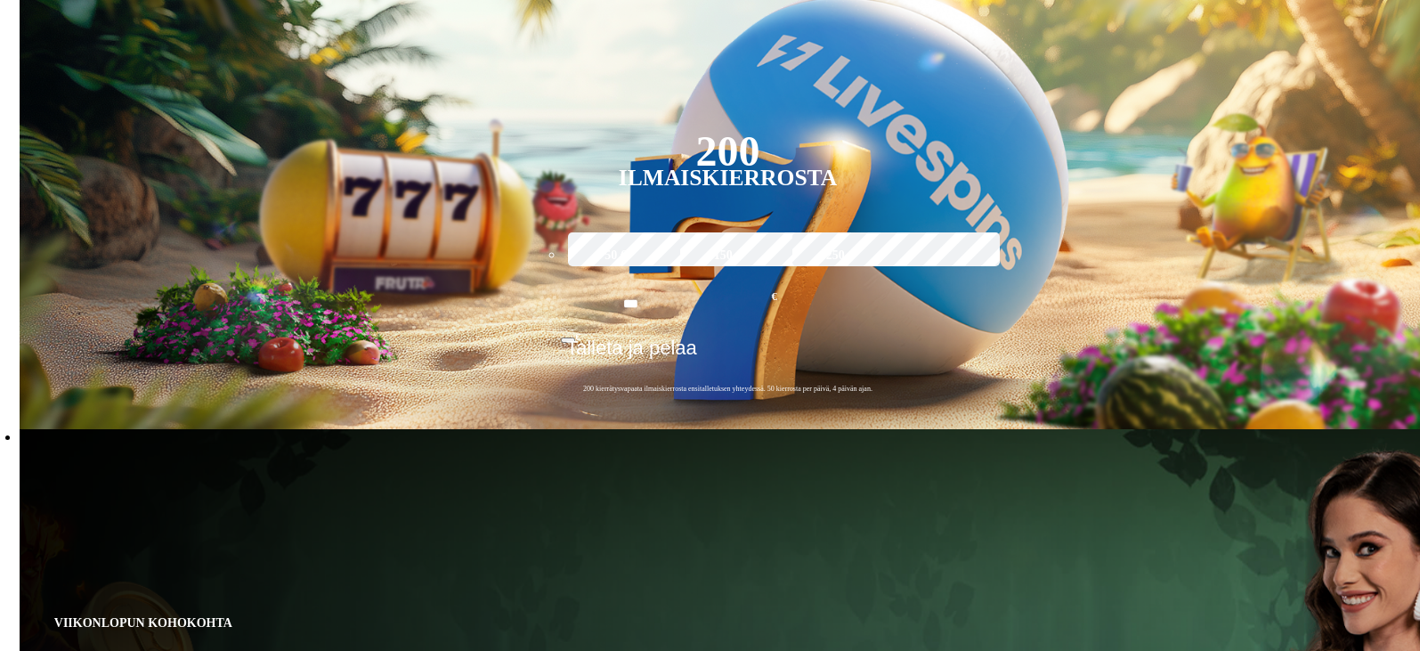
scroll to position [178, 0]
type input "****"
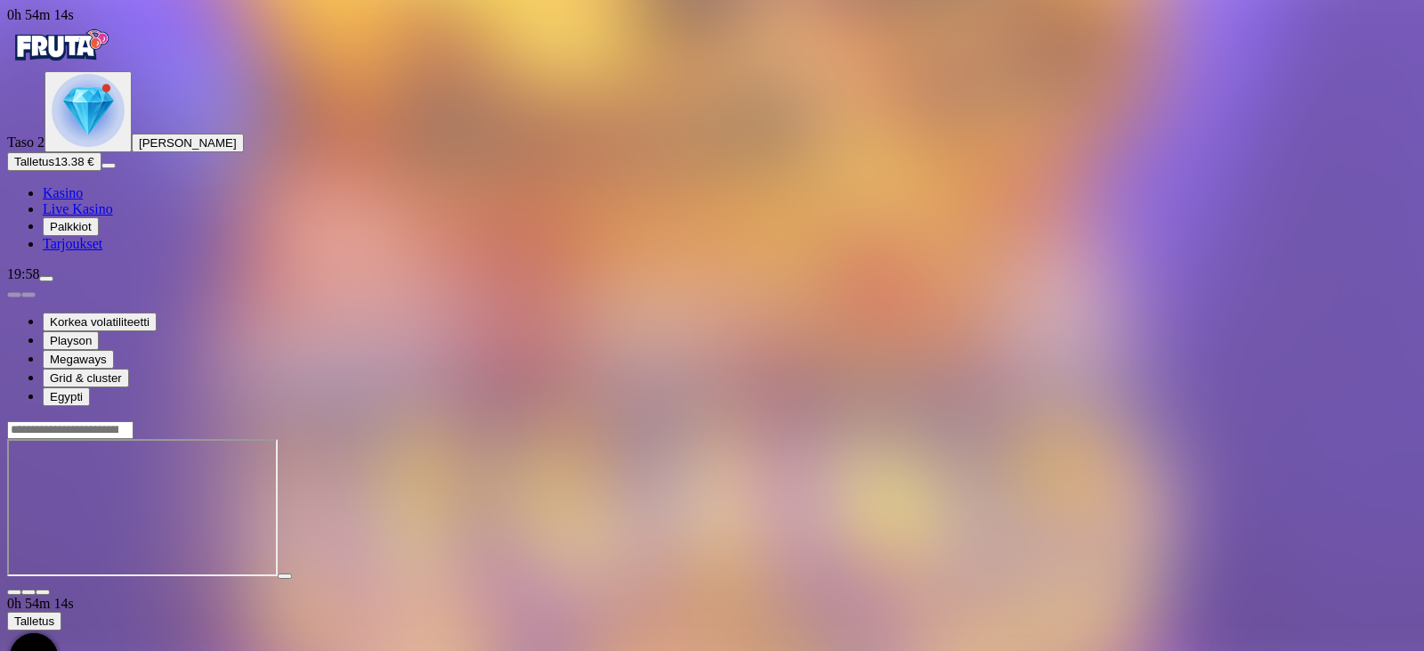
click at [14, 592] on span "close icon" at bounding box center [14, 592] width 0 height 0
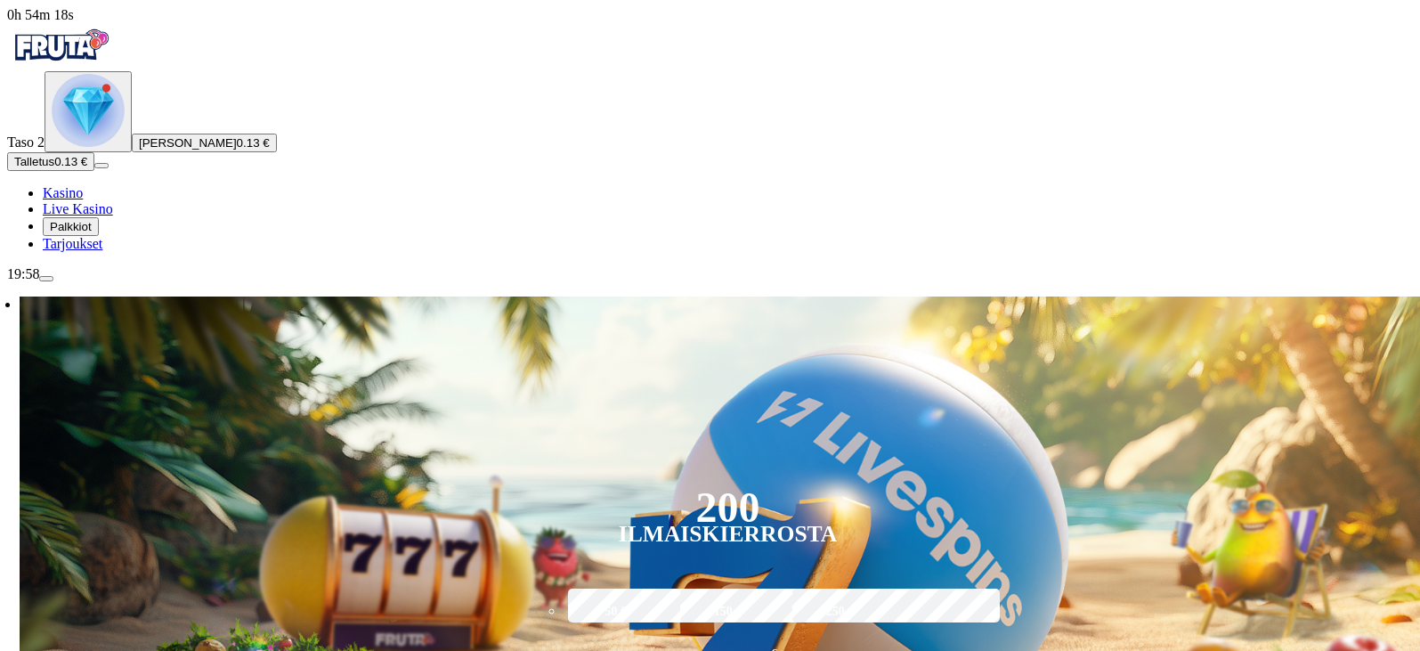
click at [46, 279] on span "menu icon" at bounding box center [46, 279] width 0 height 0
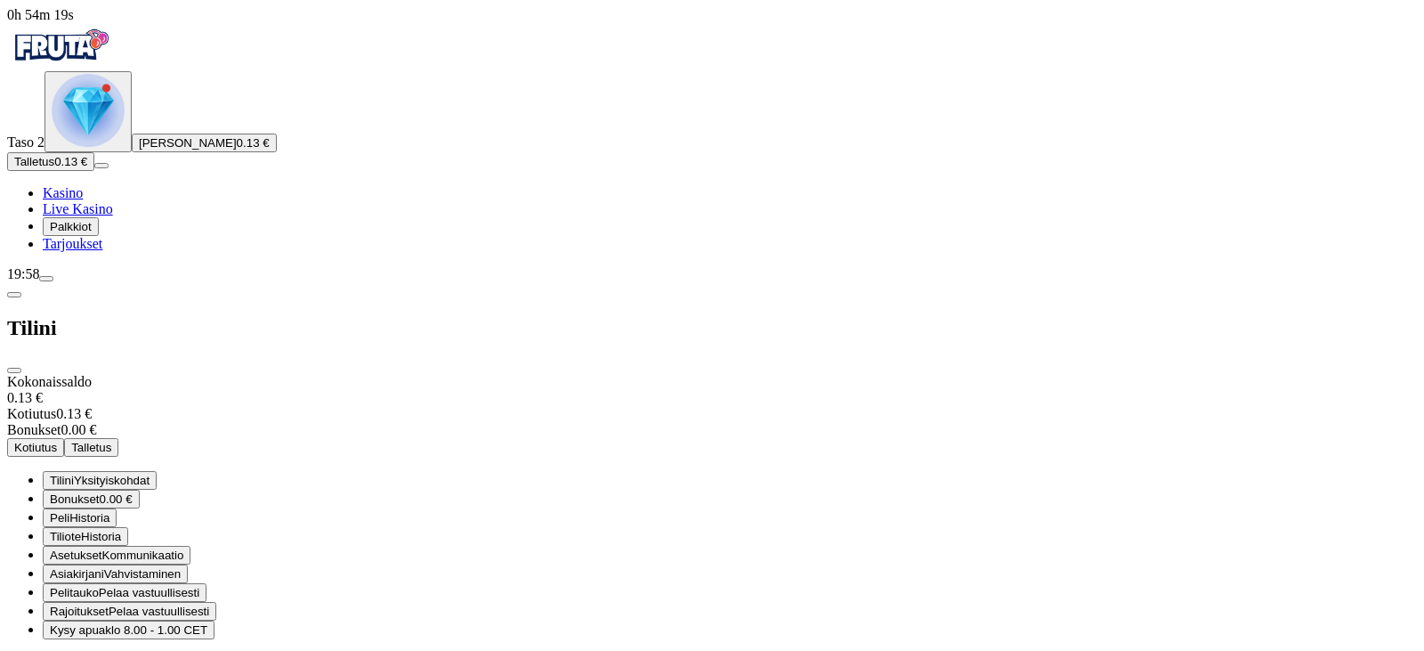
scroll to position [267, 0]
click at [109, 604] on span "Rajoitukset" at bounding box center [79, 610] width 59 height 13
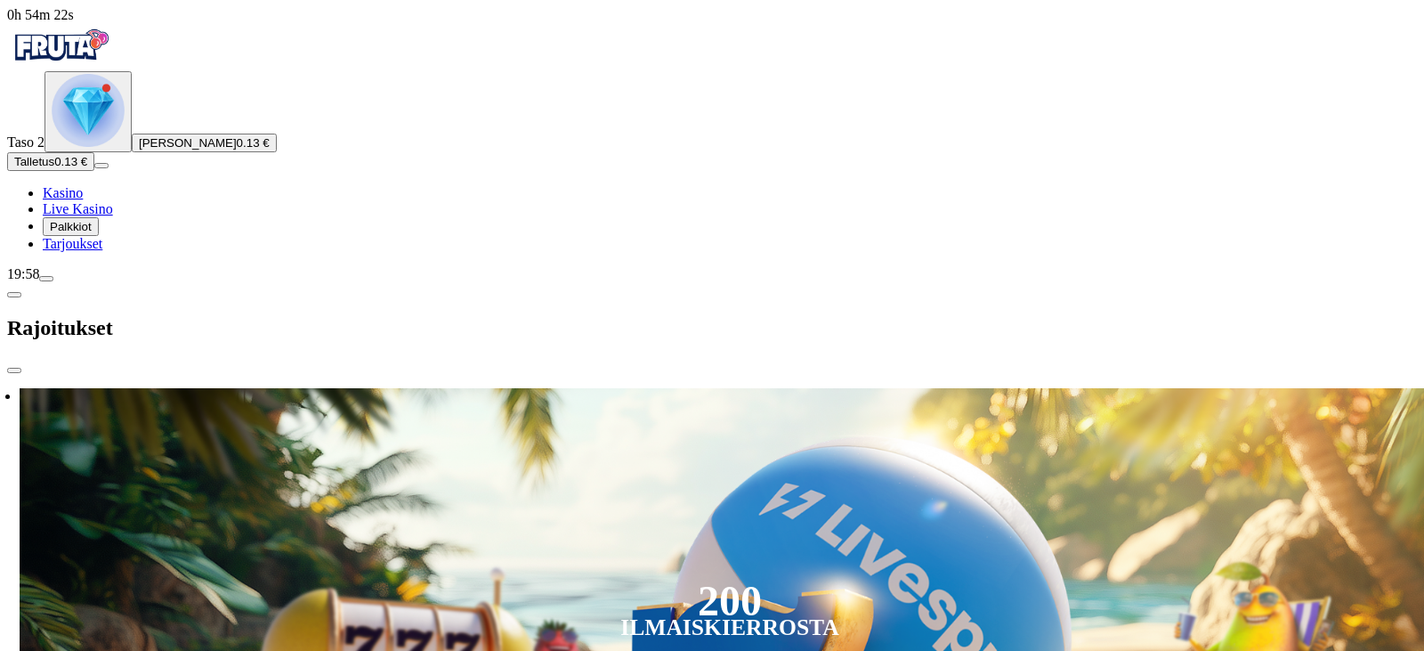
scroll to position [0, 0]
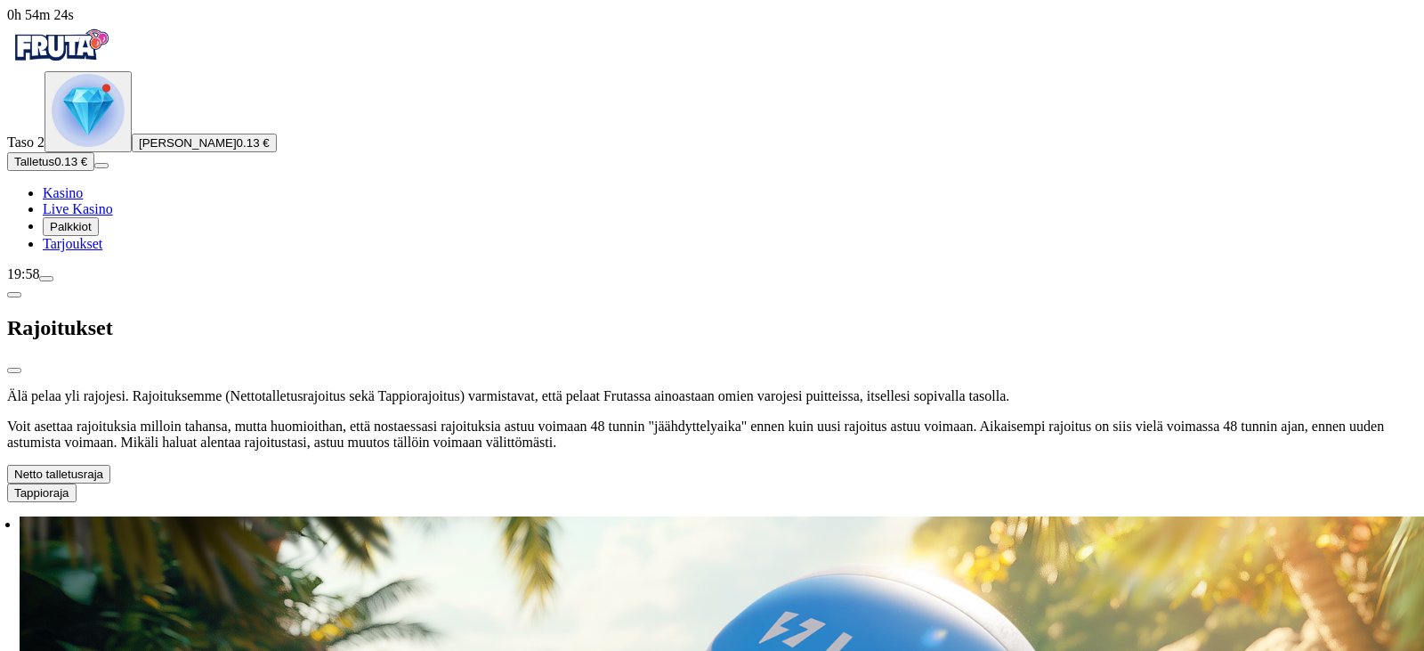
click at [103, 467] on span "chevron-down icon" at bounding box center [103, 473] width 0 height 13
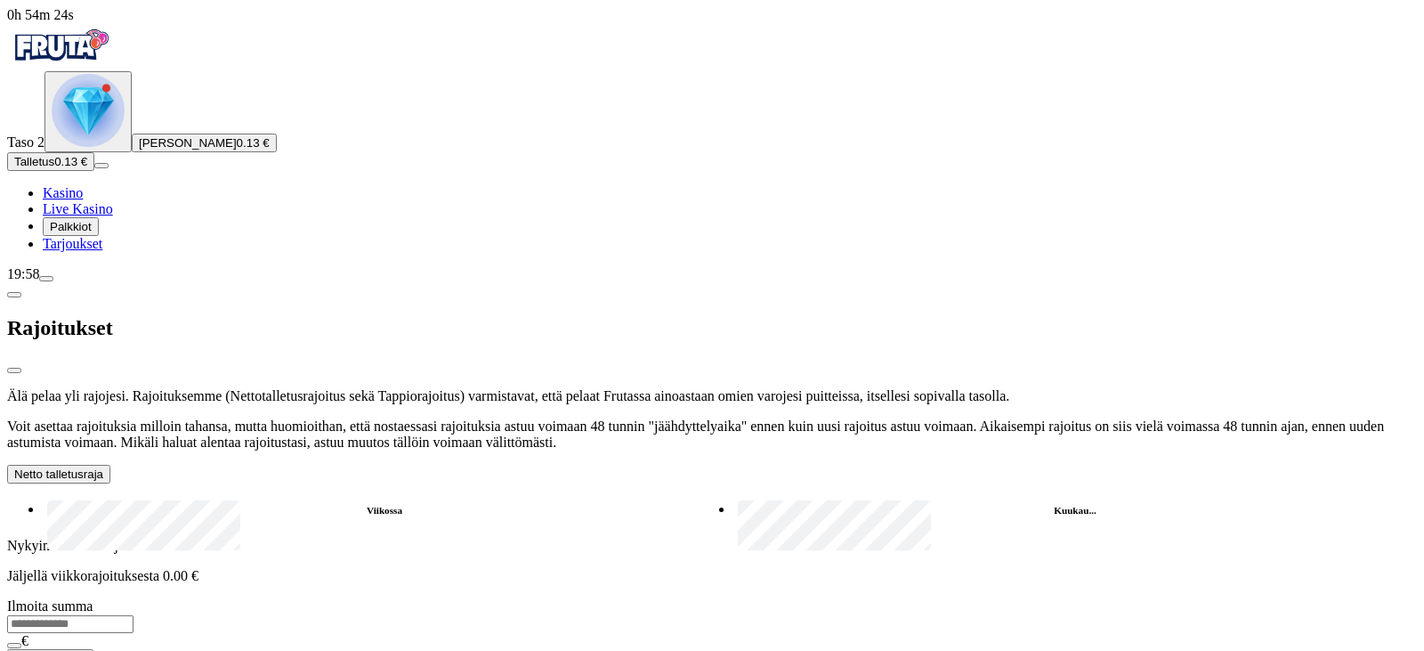
scroll to position [345, 0]
click at [734, 498] on label "Kuukau..." at bounding box center [1076, 511] width 684 height 26
click at [134, 615] on input "number" at bounding box center [70, 624] width 126 height 18
type input "**"
click at [86, 650] on span "Aseta rajoitus" at bounding box center [50, 658] width 72 height 13
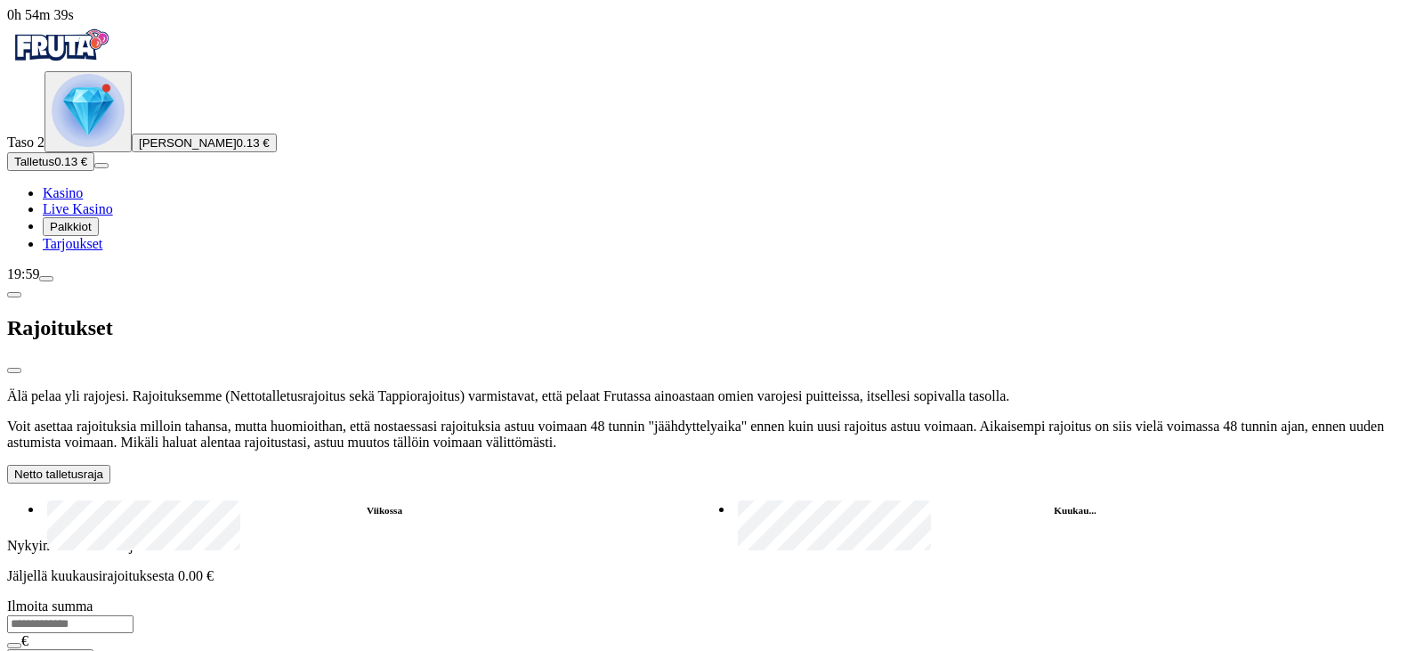
click at [14, 370] on span "close icon" at bounding box center [14, 370] width 0 height 0
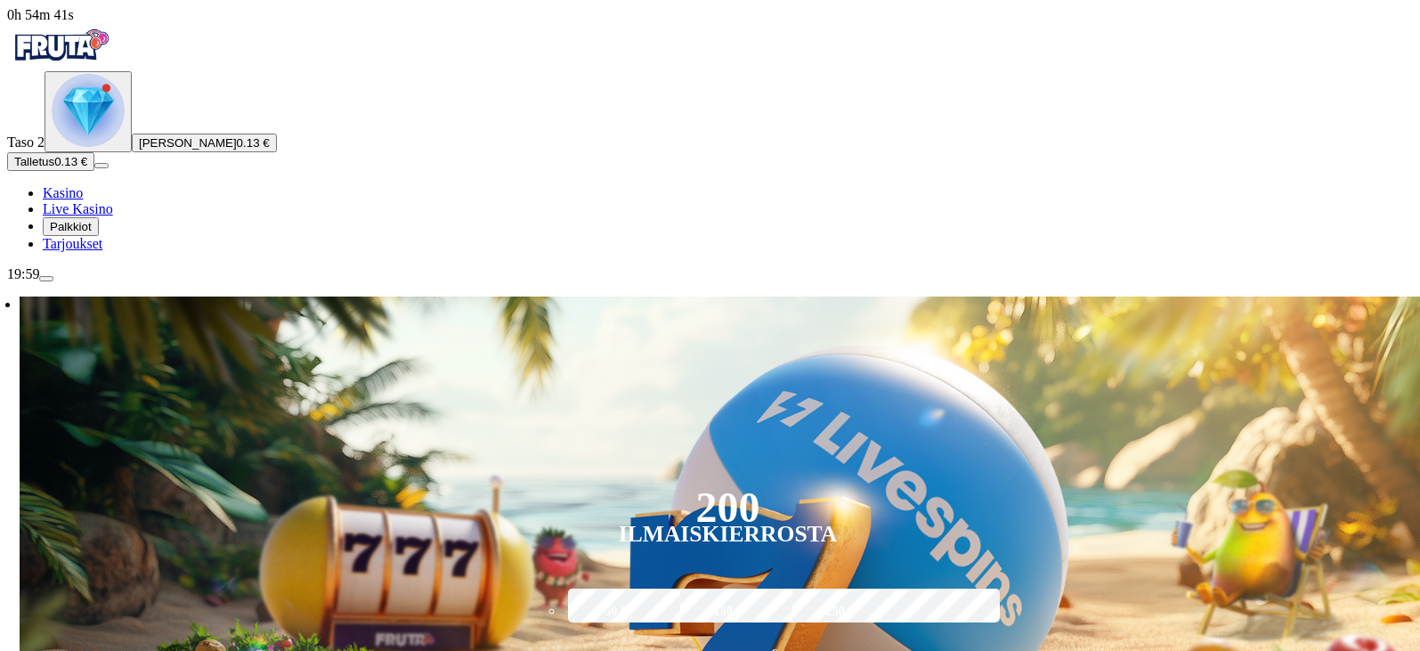
click at [46, 279] on span "menu icon" at bounding box center [46, 279] width 0 height 0
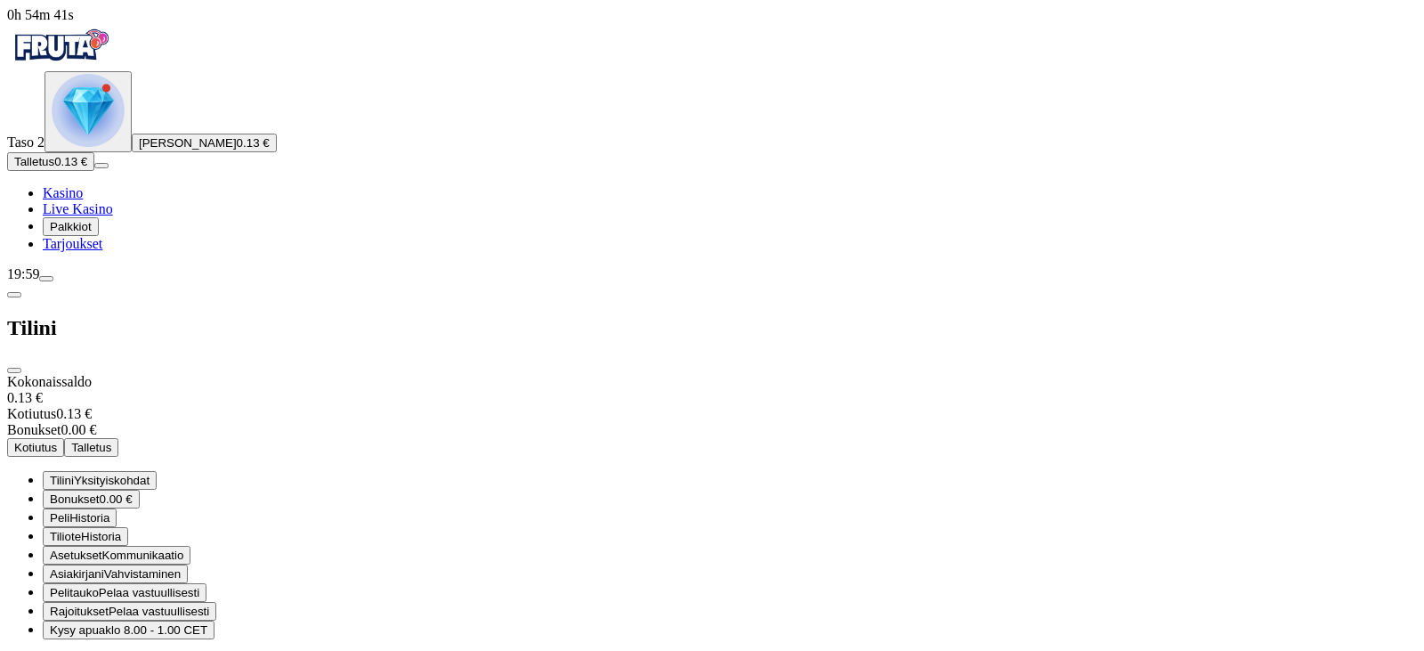
scroll to position [267, 0]
click at [545, 607] on div "Tilini Yksityiskohdat Bonukset 0.00 € Peli Historia Tiliote Historia Asetukset …" at bounding box center [712, 571] width 1410 height 201
click at [83, 650] on span "Kirjaudu ulos" at bounding box center [48, 662] width 69 height 13
